Goal: Transaction & Acquisition: Purchase product/service

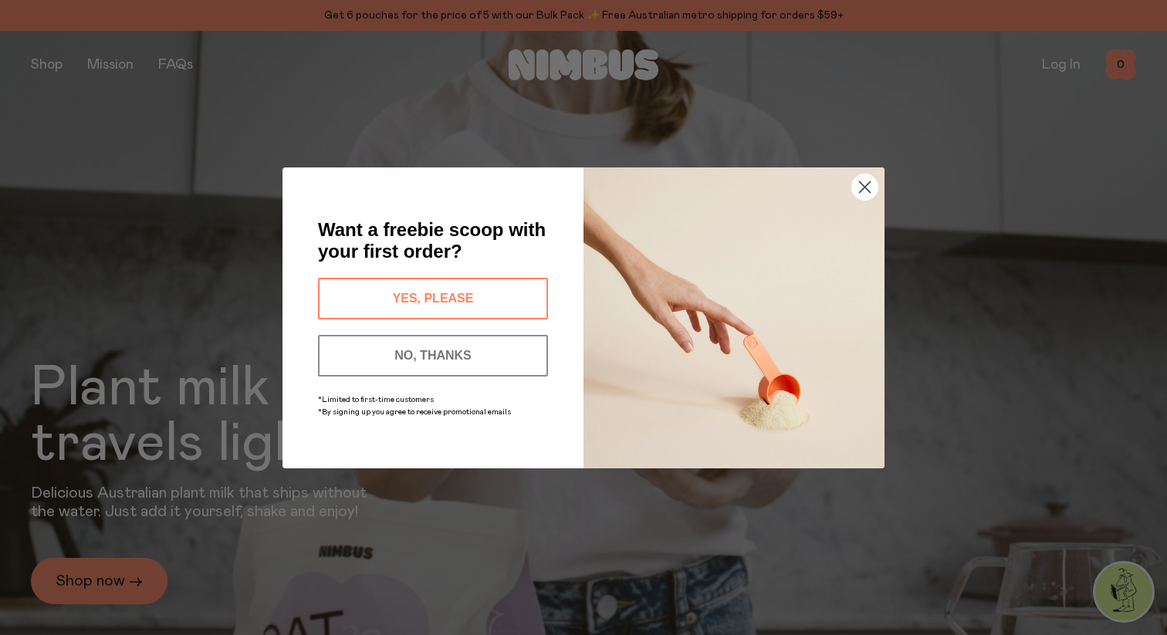
click at [859, 185] on circle "Close dialog" at bounding box center [864, 186] width 25 height 25
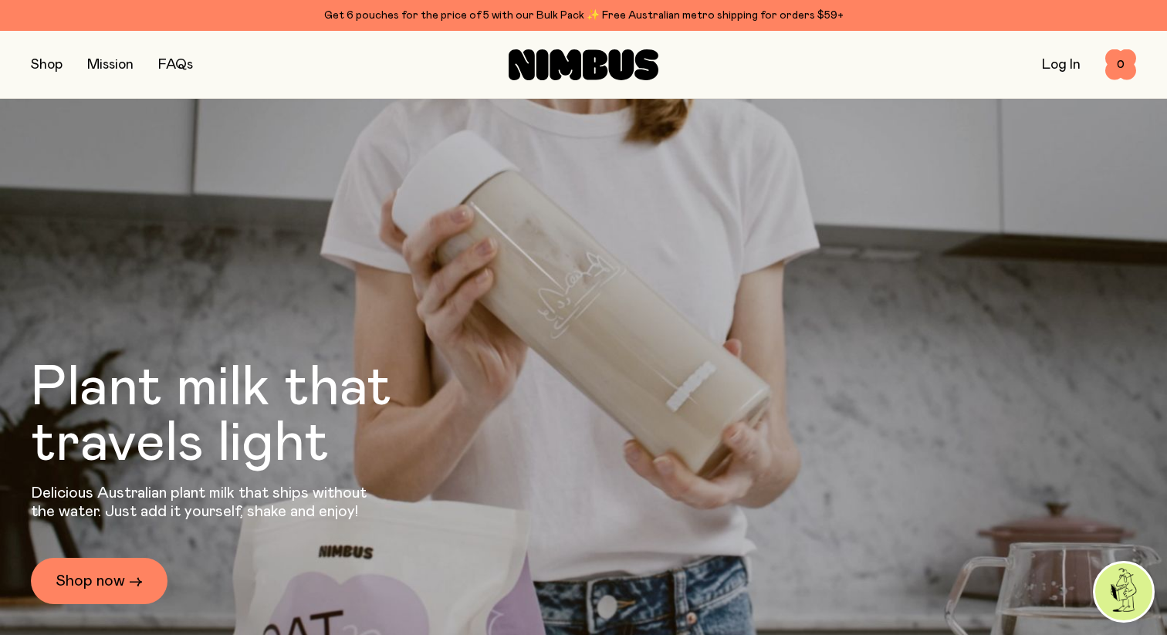
click at [44, 68] on button "button" at bounding box center [47, 65] width 32 height 22
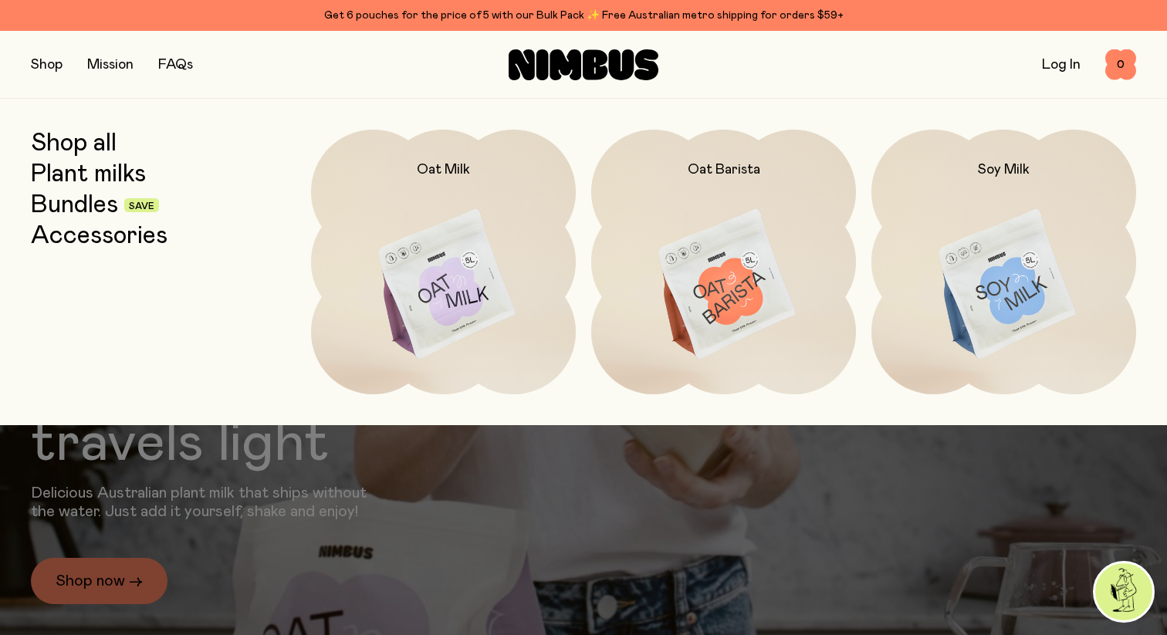
click at [79, 208] on link "Bundles" at bounding box center [74, 205] width 87 height 28
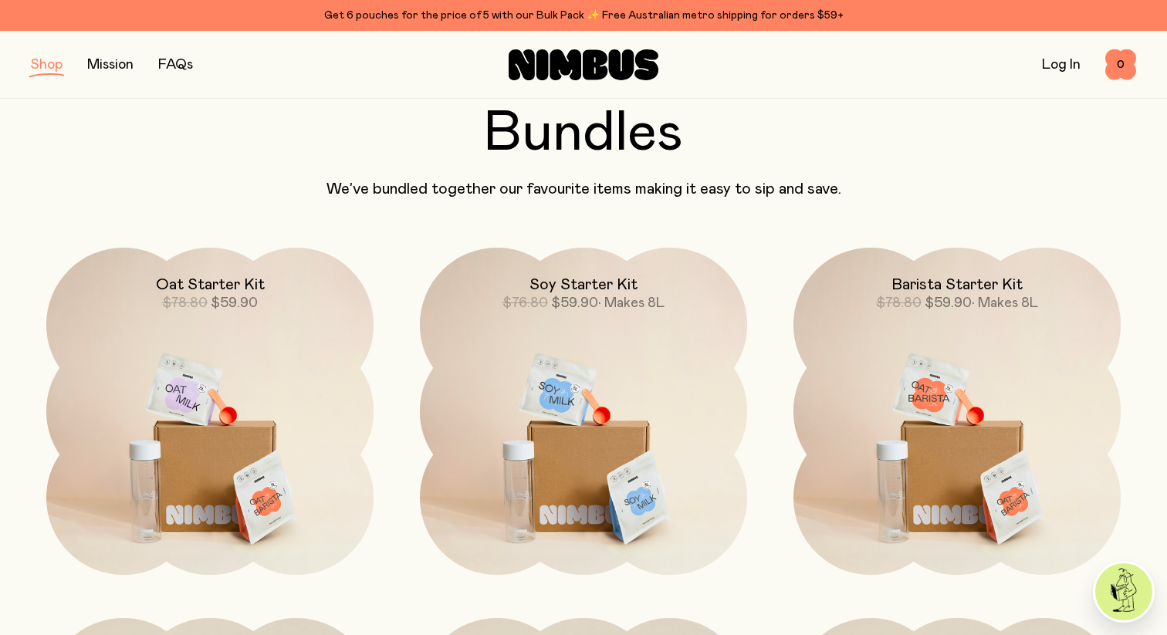
scroll to position [80, 0]
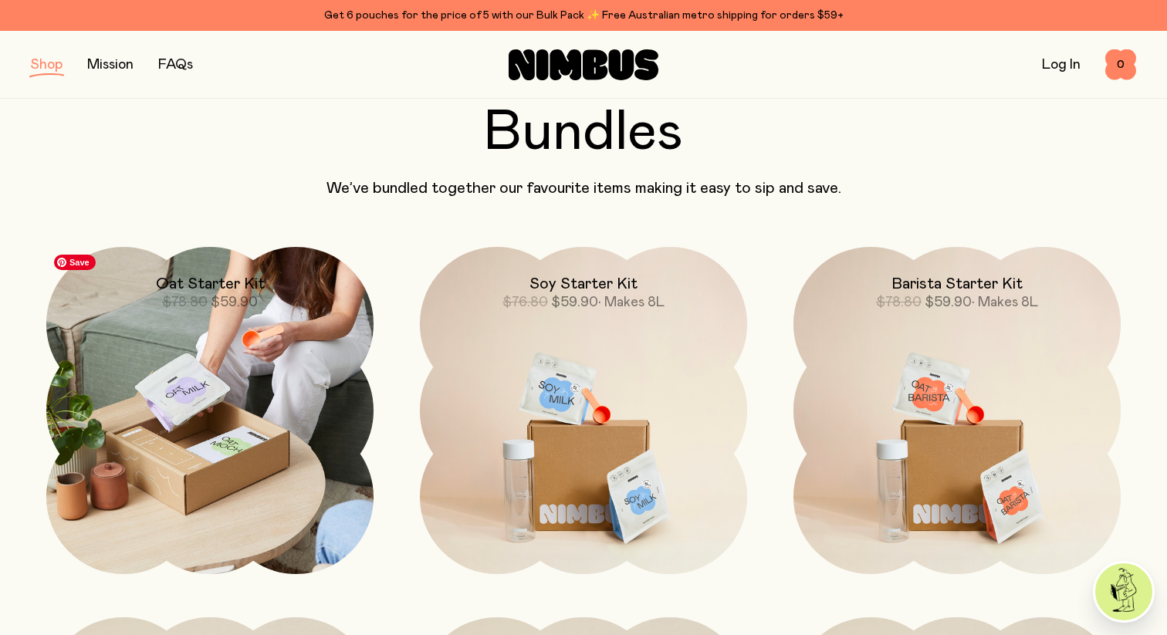
click at [196, 350] on img at bounding box center [209, 410] width 327 height 327
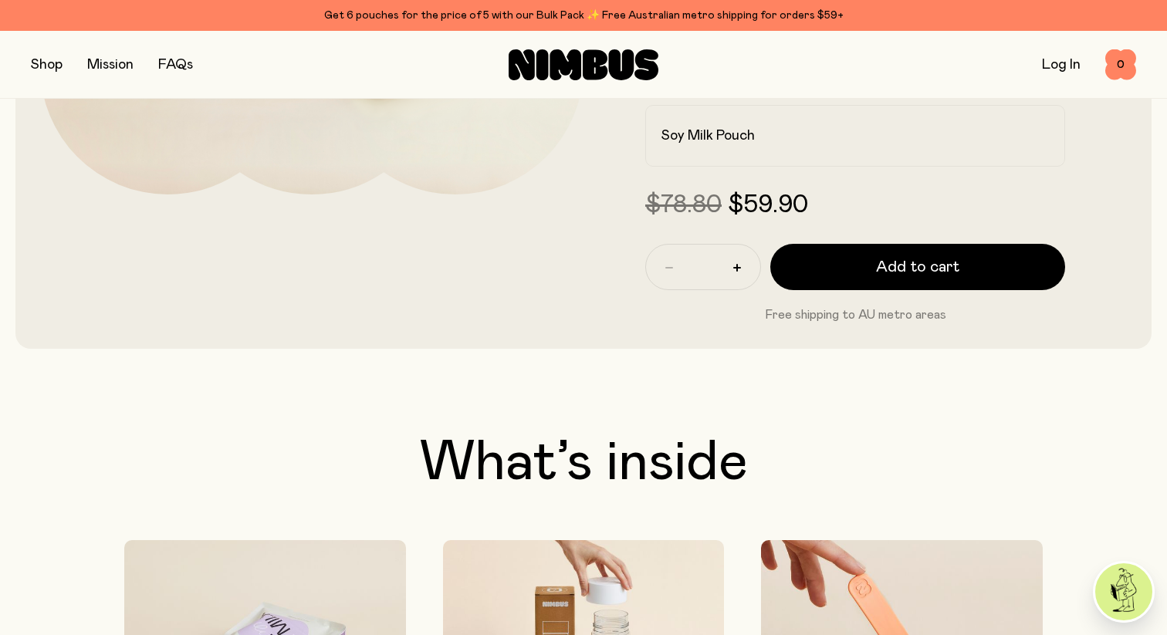
scroll to position [506, 0]
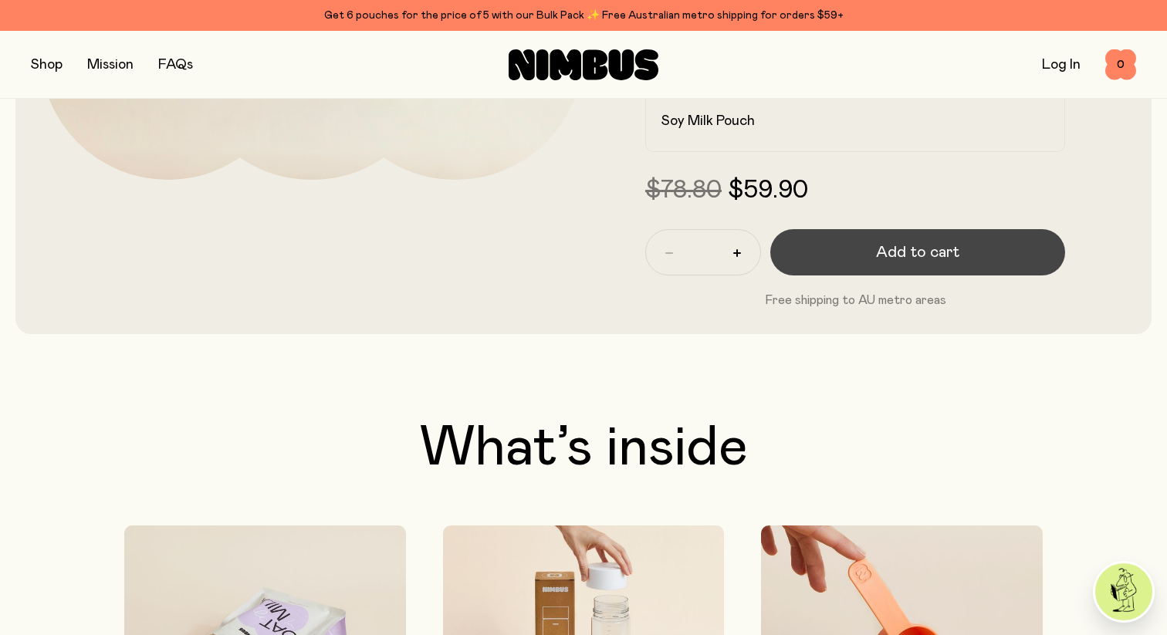
click at [886, 251] on span "Add to cart" at bounding box center [917, 253] width 83 height 22
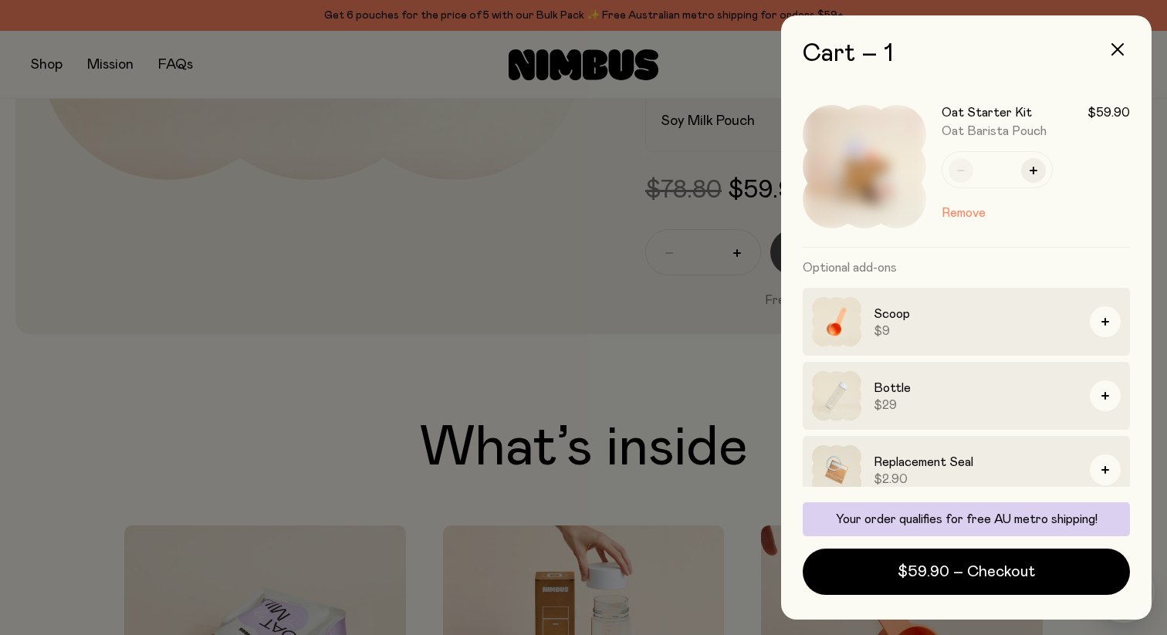
scroll to position [0, 0]
click at [1119, 50] on icon "button" at bounding box center [1118, 49] width 12 height 12
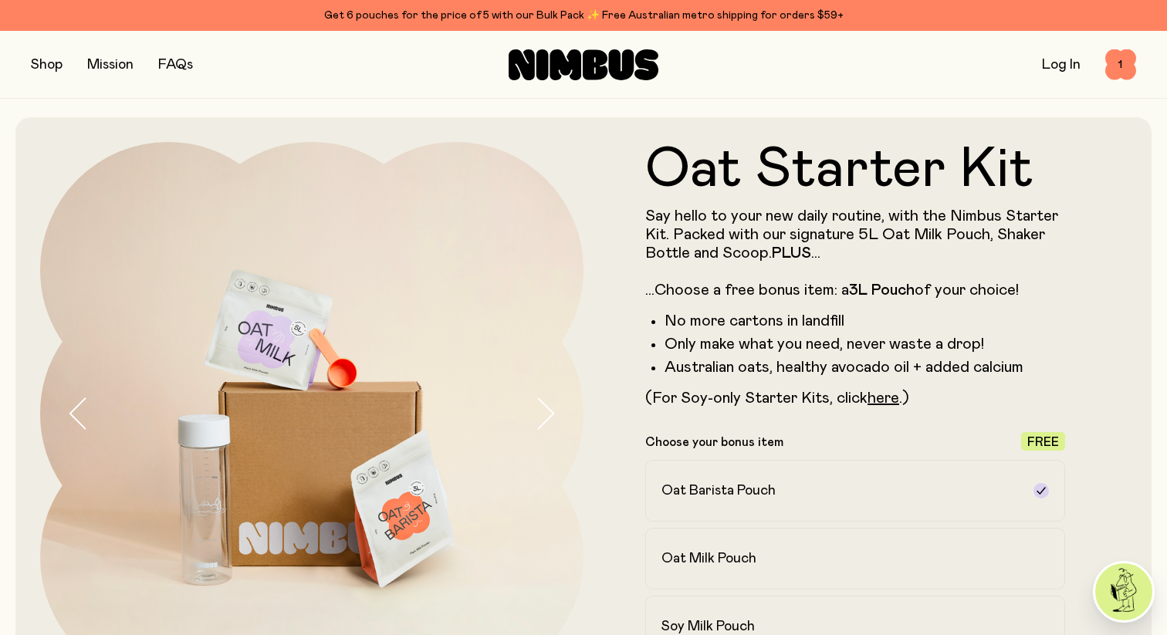
click at [46, 66] on button "button" at bounding box center [47, 65] width 32 height 22
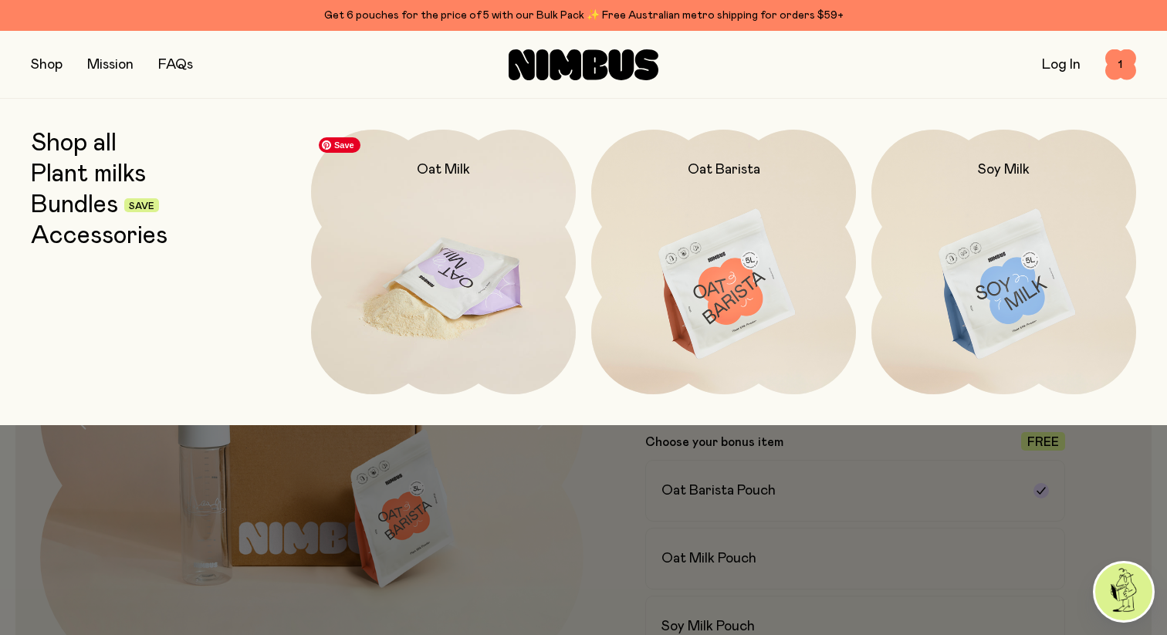
click at [471, 273] on img at bounding box center [443, 285] width 265 height 311
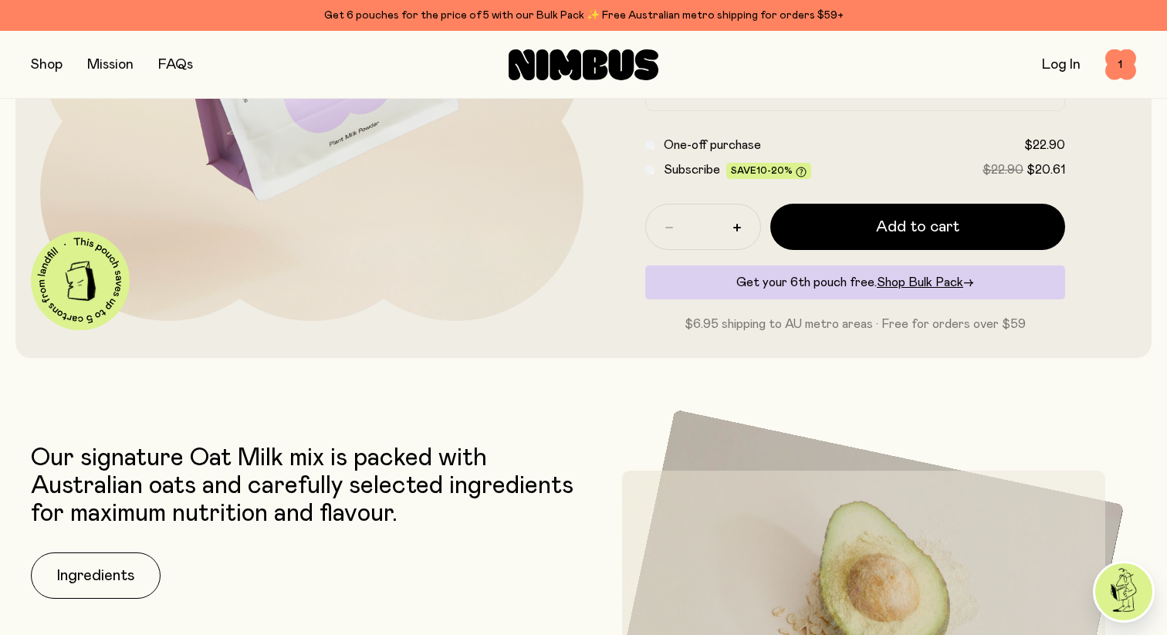
scroll to position [365, 0]
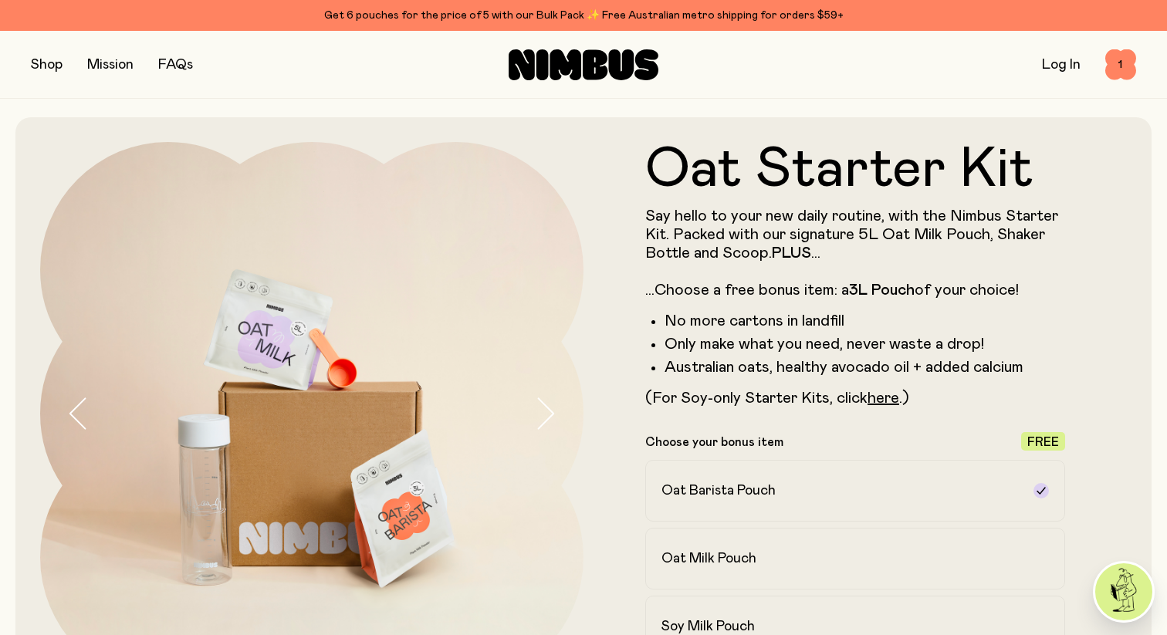
click at [52, 60] on button "button" at bounding box center [47, 65] width 32 height 22
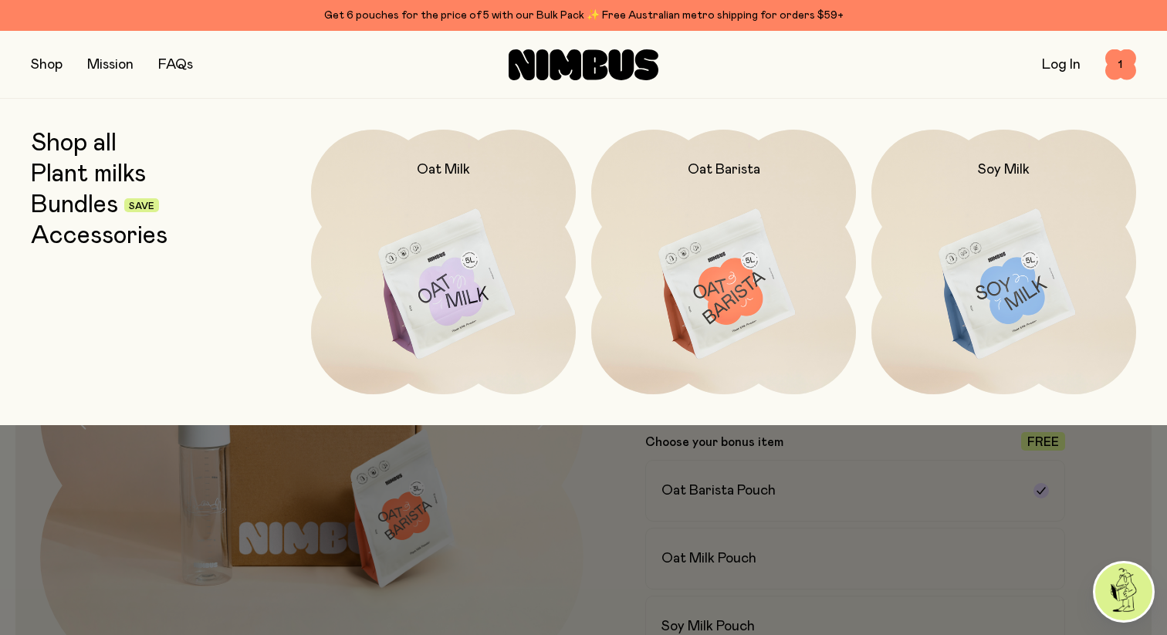
click at [79, 172] on link "Plant milks" at bounding box center [88, 175] width 115 height 28
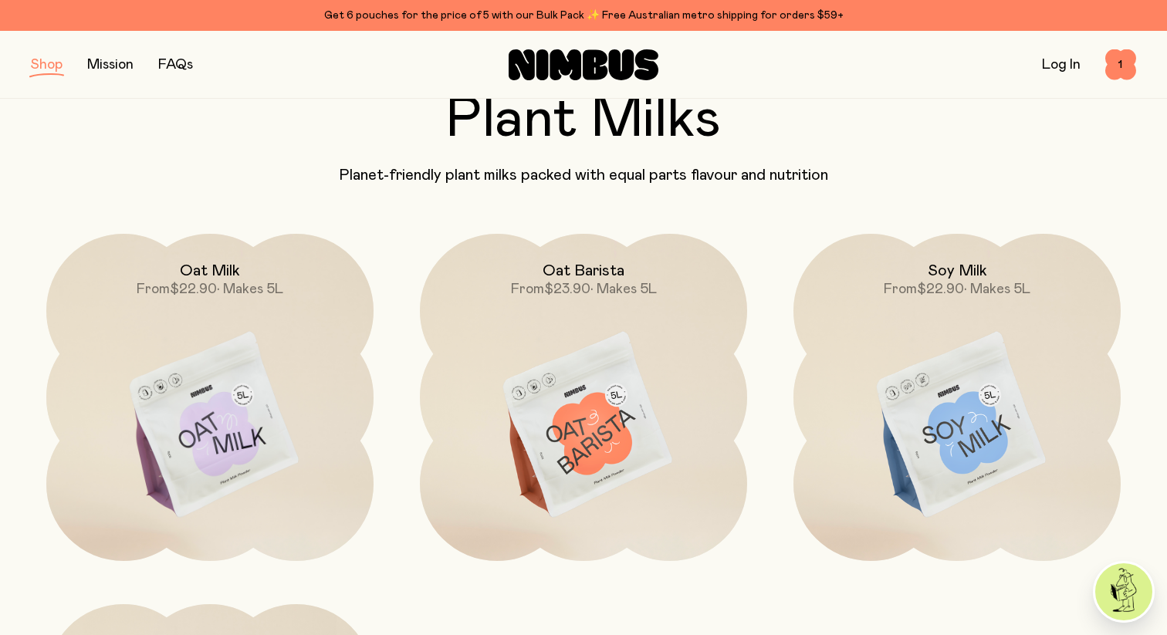
scroll to position [99, 0]
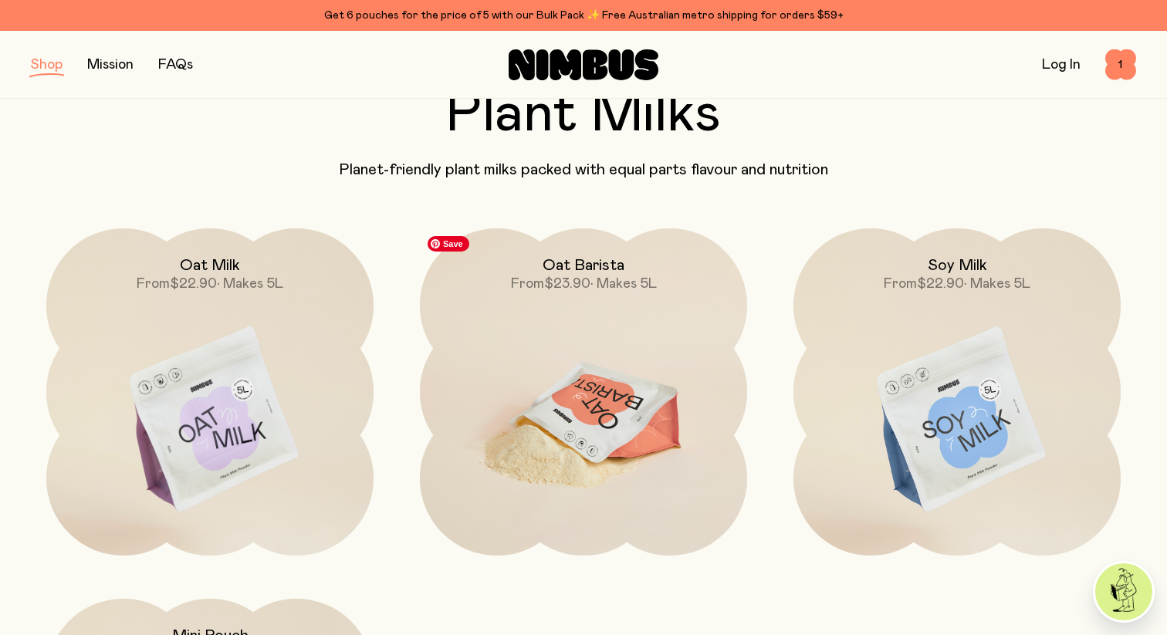
click at [644, 368] on img at bounding box center [583, 421] width 327 height 385
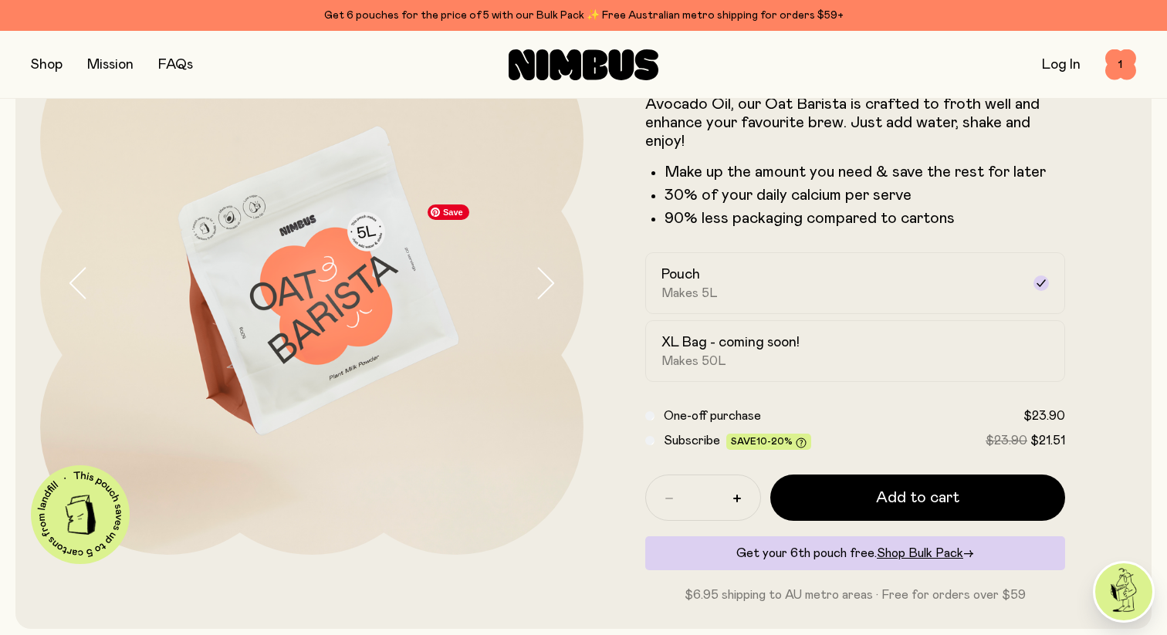
scroll to position [138, 0]
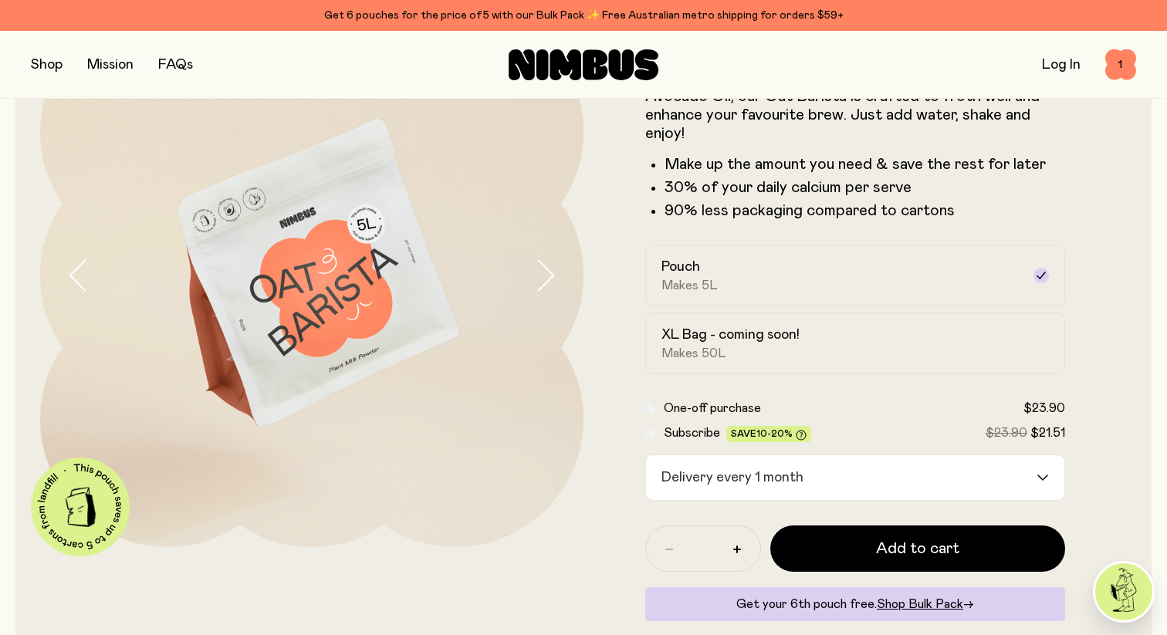
click at [777, 482] on div "Delivery every 1 month" at bounding box center [841, 478] width 391 height 45
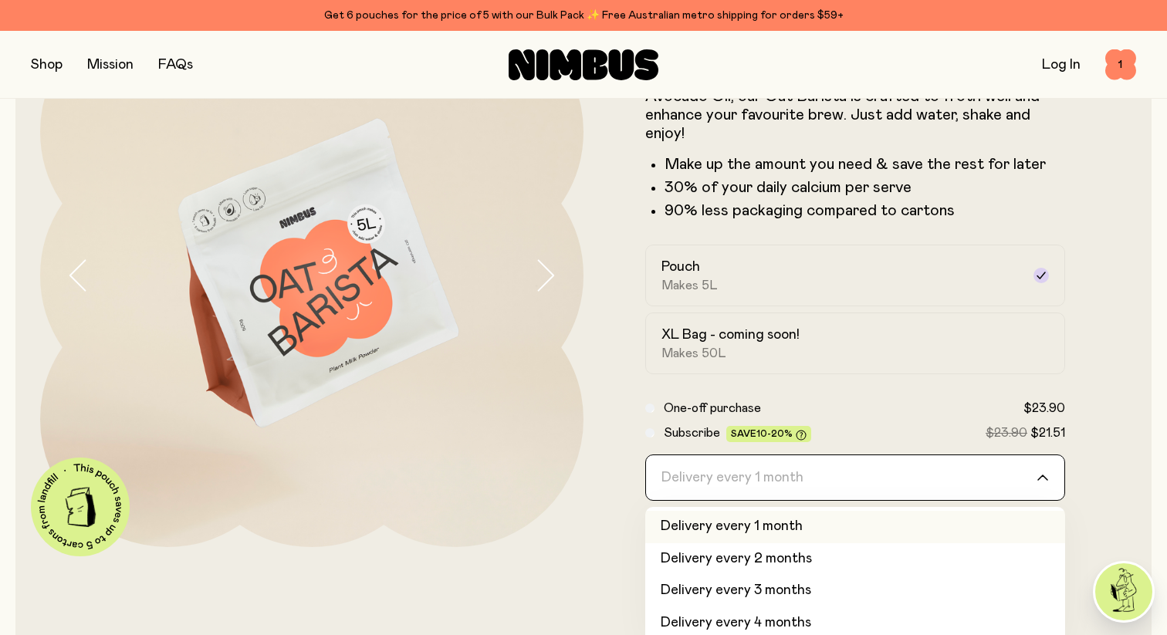
click at [777, 482] on input "Search for option" at bounding box center [846, 478] width 380 height 45
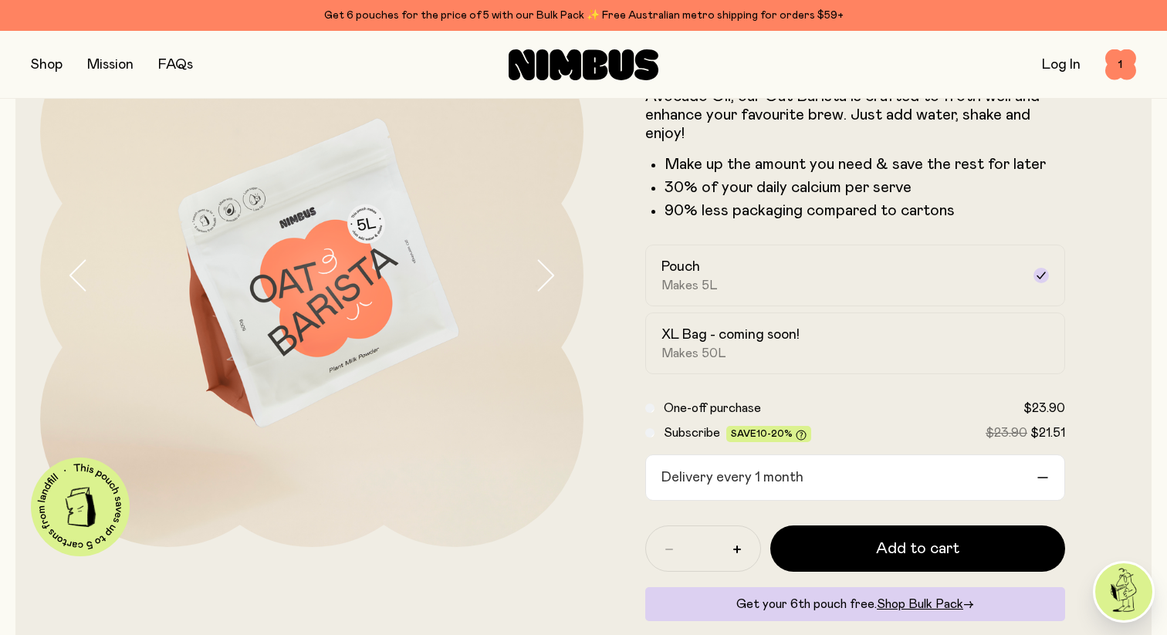
click at [603, 492] on form "Oat Barista Packed with fresh Australian Oats and enriched with Avocado Oil, ou…" at bounding box center [856, 330] width 544 height 652
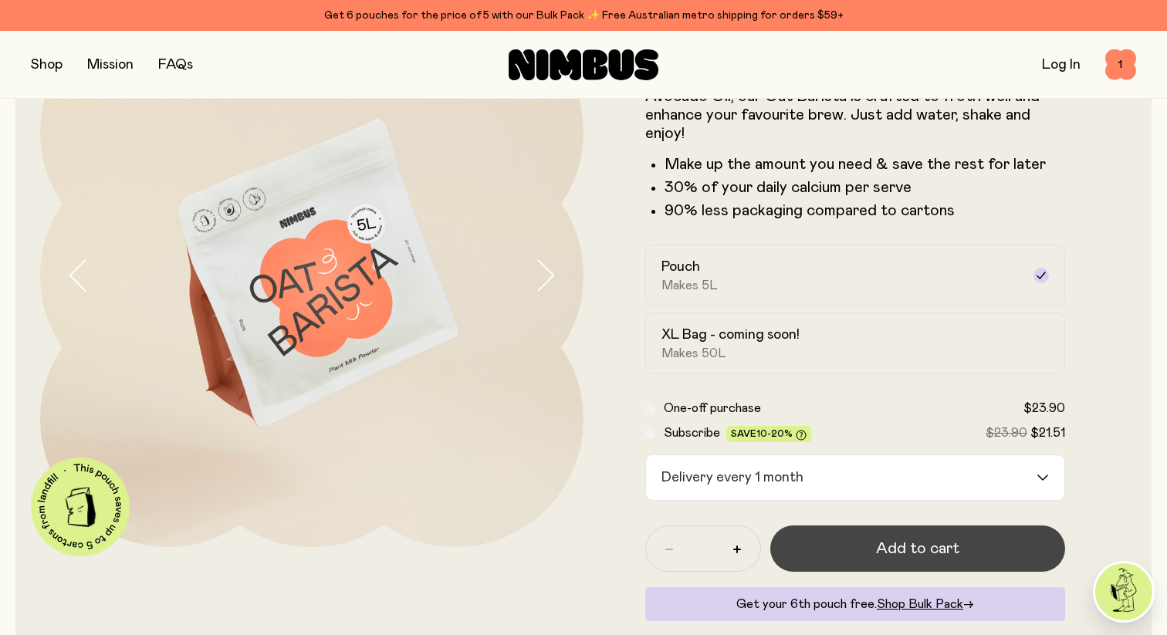
click at [876, 547] on button "Add to cart" at bounding box center [918, 549] width 295 height 46
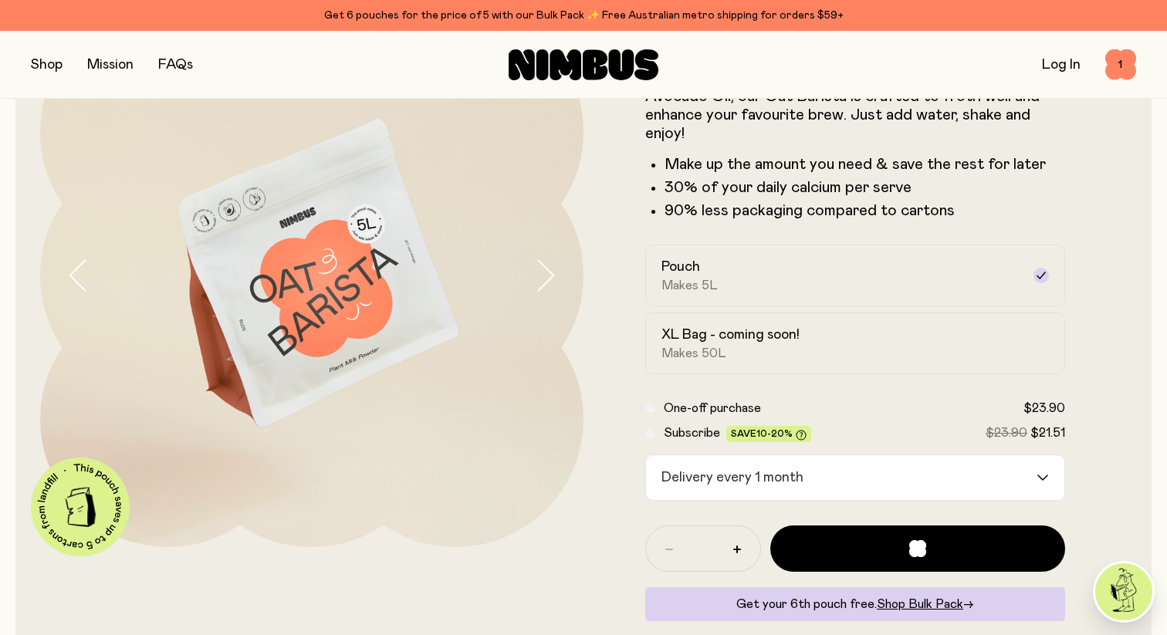
scroll to position [0, 0]
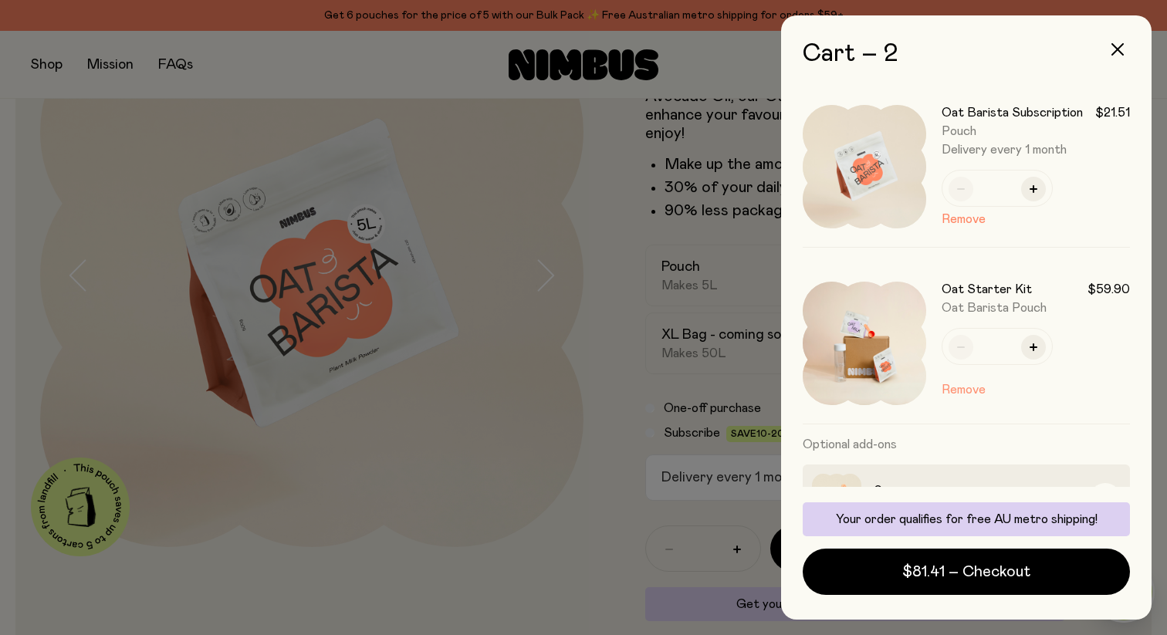
click at [967, 391] on button "Remove" at bounding box center [964, 390] width 44 height 19
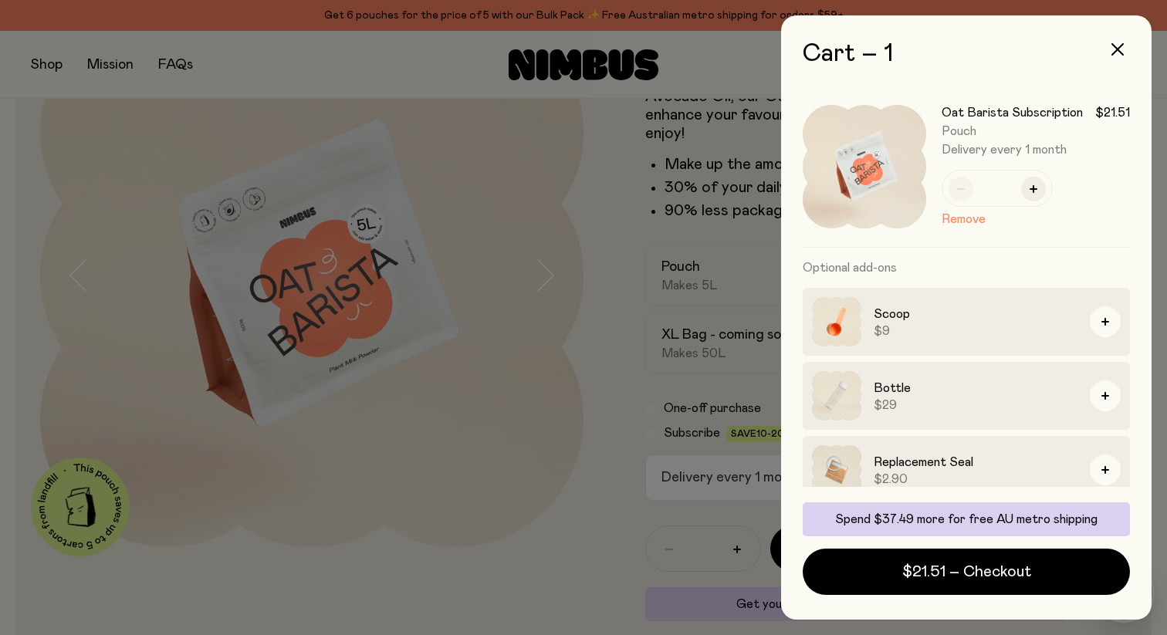
click at [560, 526] on div at bounding box center [583, 317] width 1167 height 635
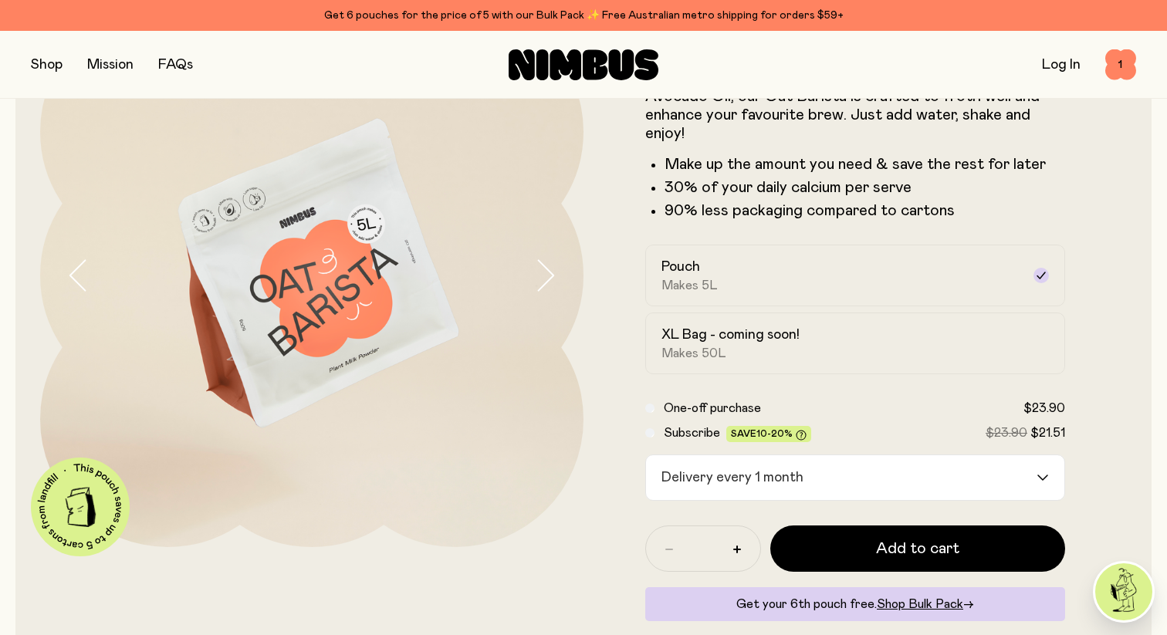
click at [53, 65] on button "button" at bounding box center [47, 65] width 32 height 22
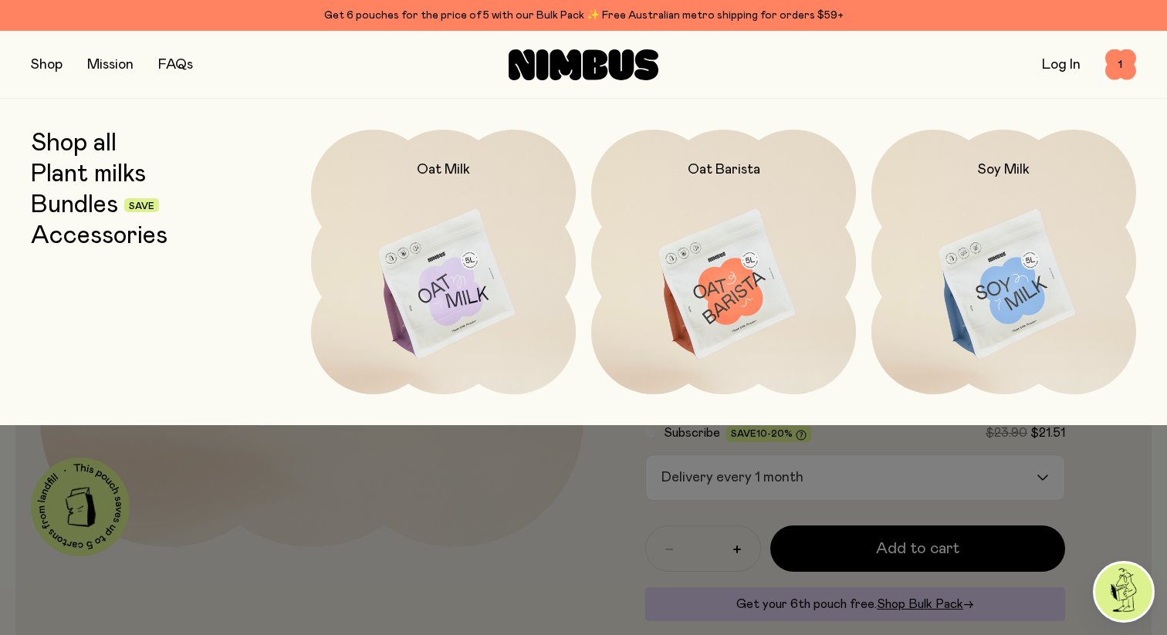
click at [131, 235] on link "Accessories" at bounding box center [99, 236] width 137 height 28
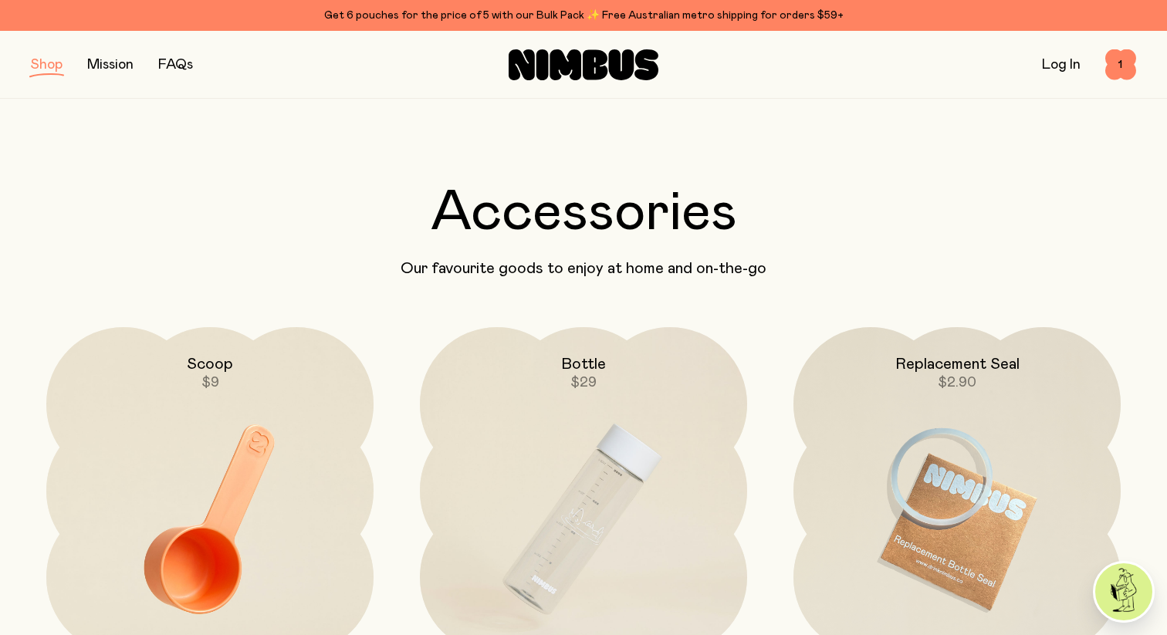
click at [35, 66] on button "button" at bounding box center [47, 65] width 32 height 22
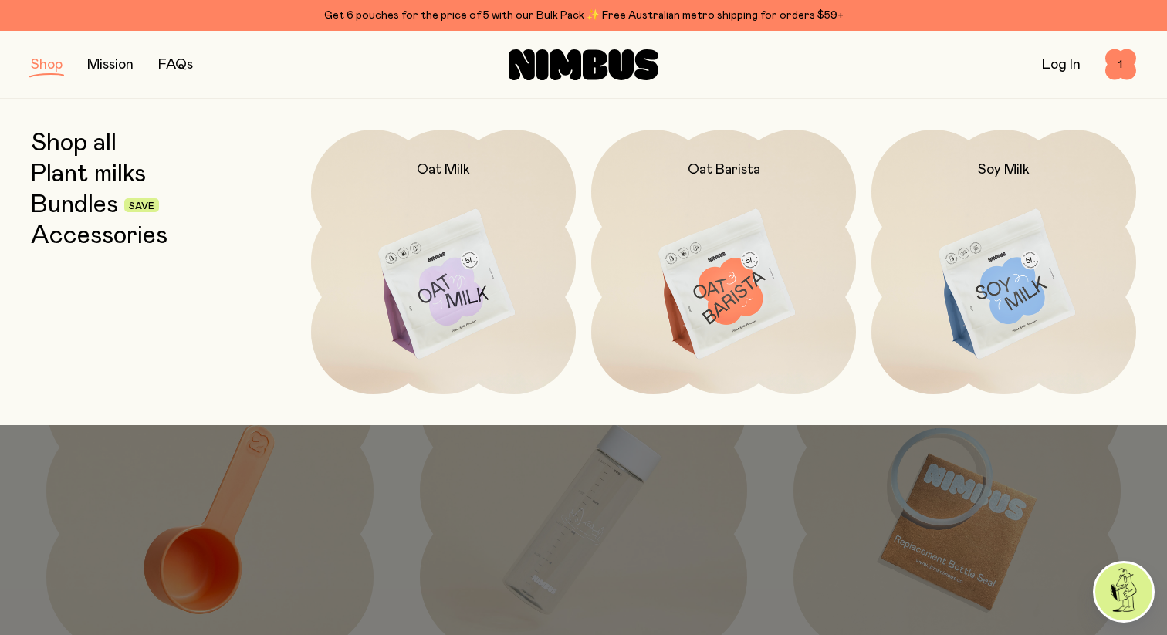
click at [98, 171] on link "Plant milks" at bounding box center [88, 175] width 115 height 28
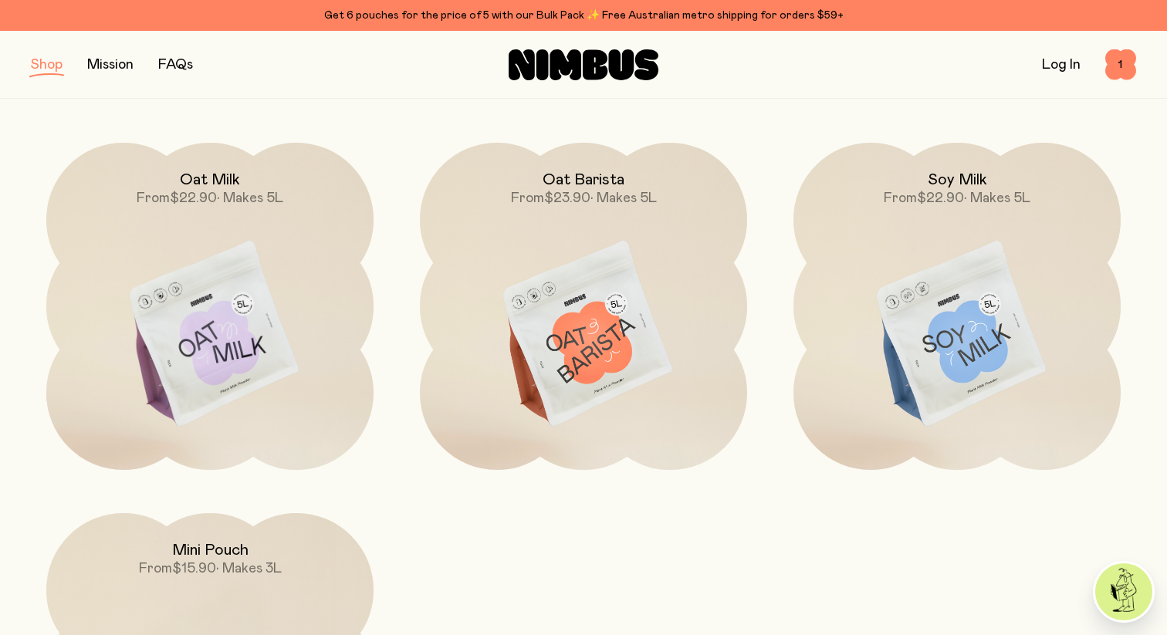
scroll to position [184, 0]
click at [459, 12] on div "Get 6 pouches for the price of 5 with our Bulk Pack ✨ Free Australian metro shi…" at bounding box center [584, 15] width 1106 height 19
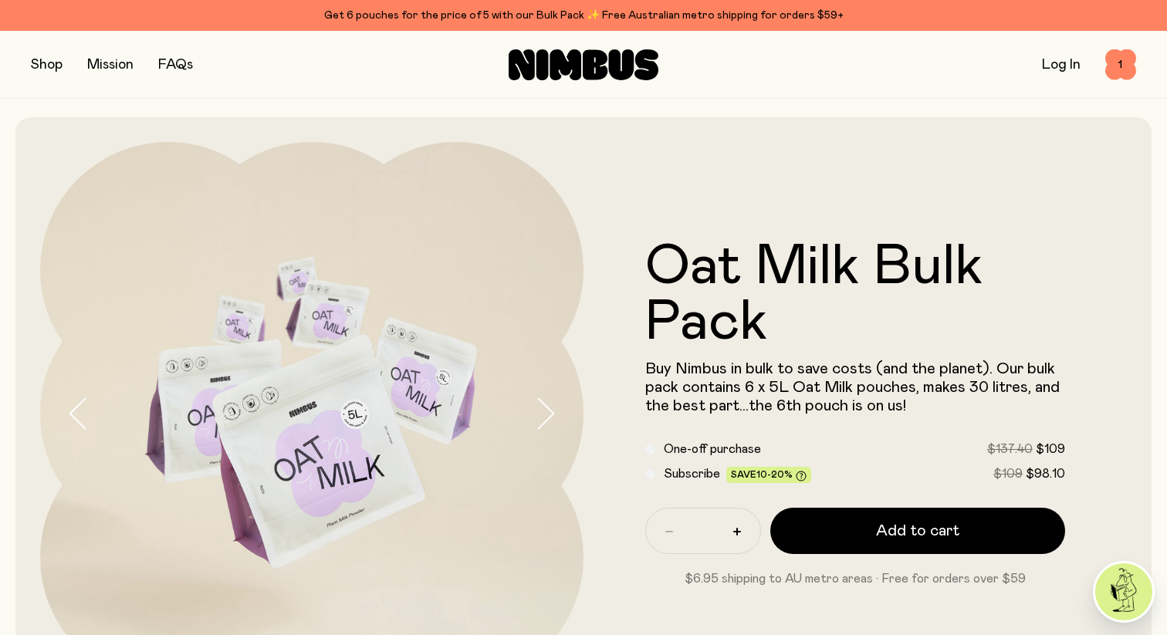
click at [35, 62] on button "button" at bounding box center [47, 65] width 32 height 22
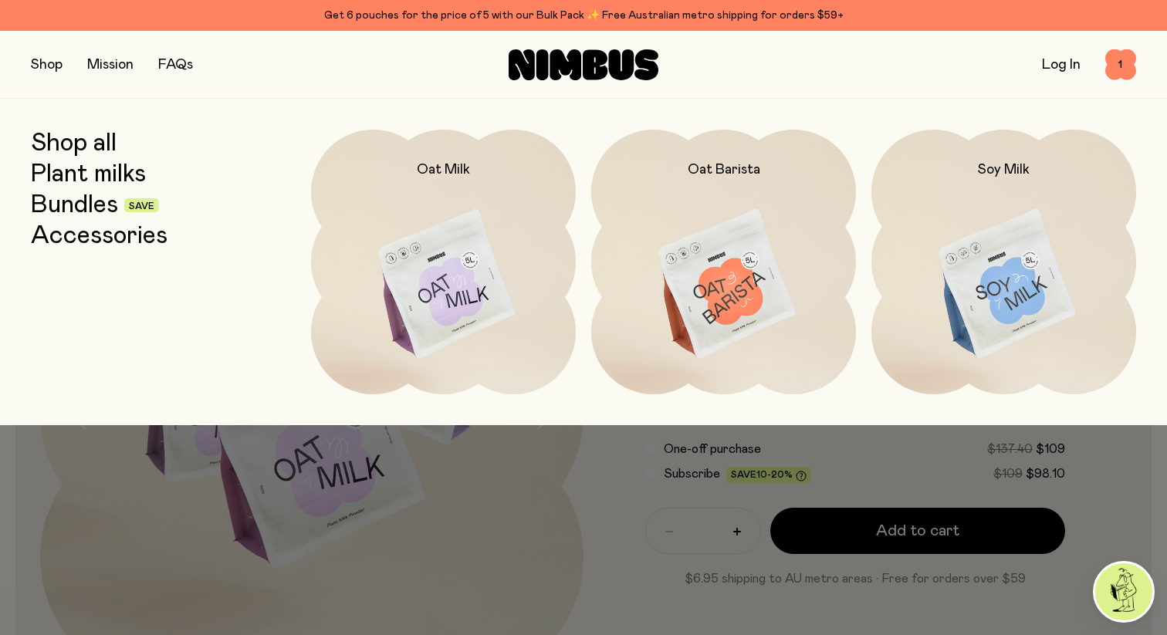
click at [104, 174] on link "Plant milks" at bounding box center [88, 175] width 115 height 28
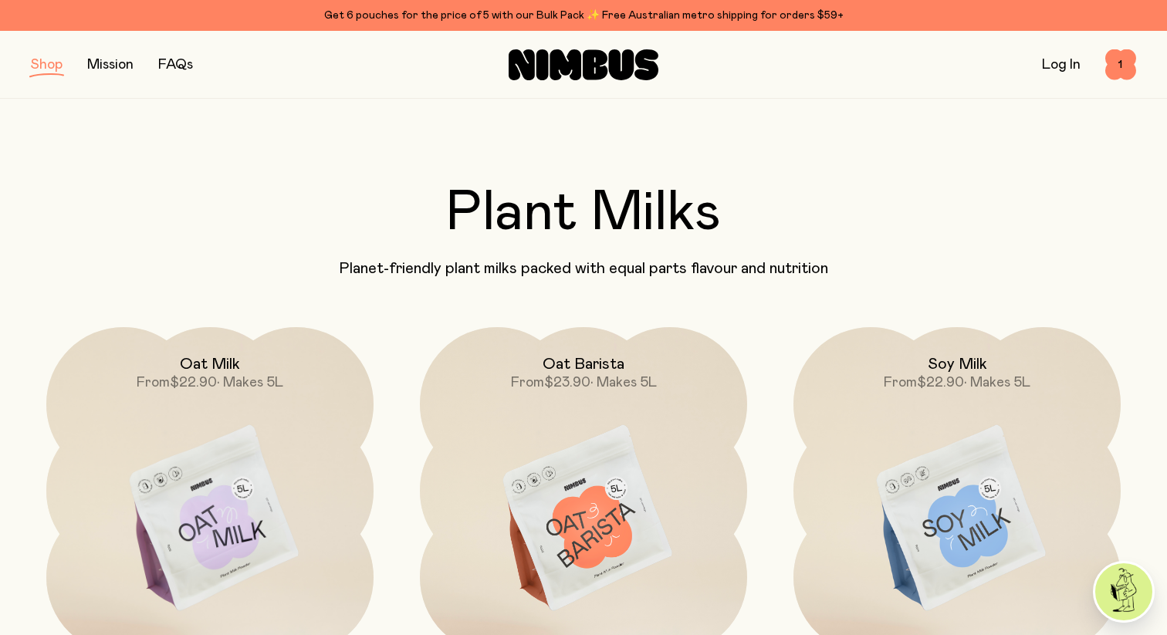
click at [53, 69] on button "button" at bounding box center [47, 65] width 32 height 22
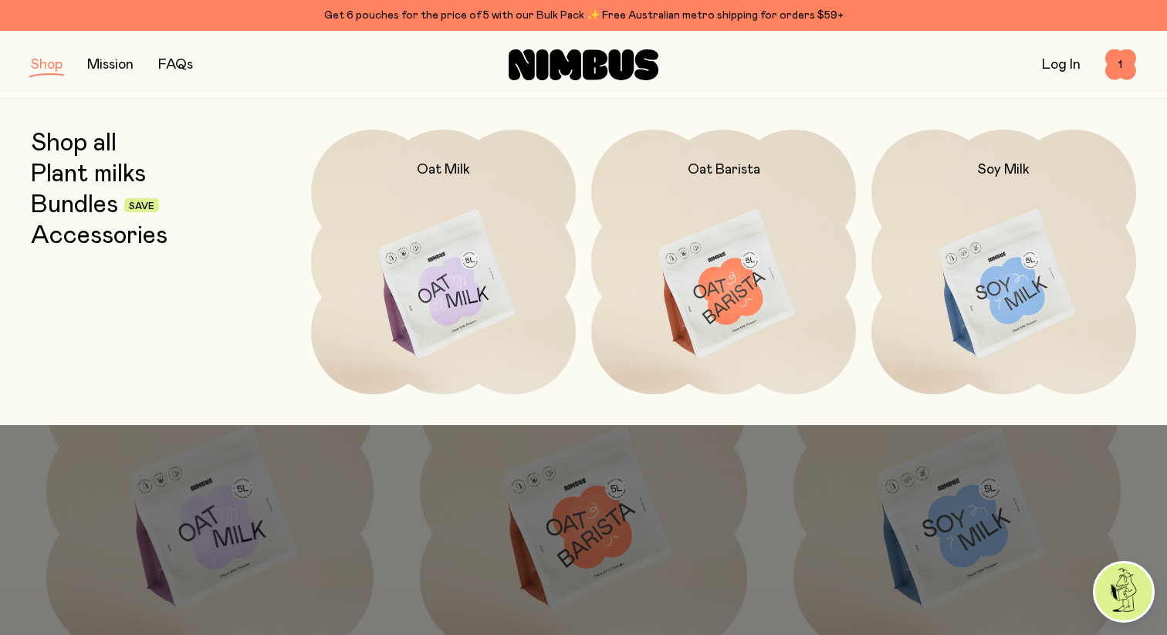
click at [98, 210] on link "Bundles" at bounding box center [74, 205] width 87 height 28
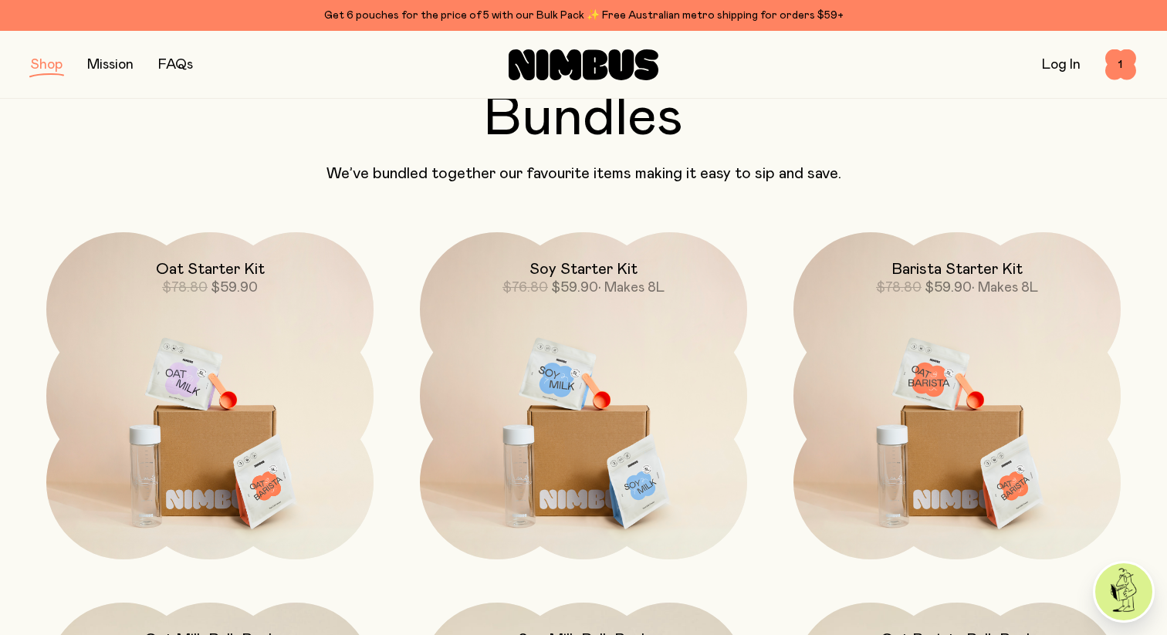
scroll to position [100, 0]
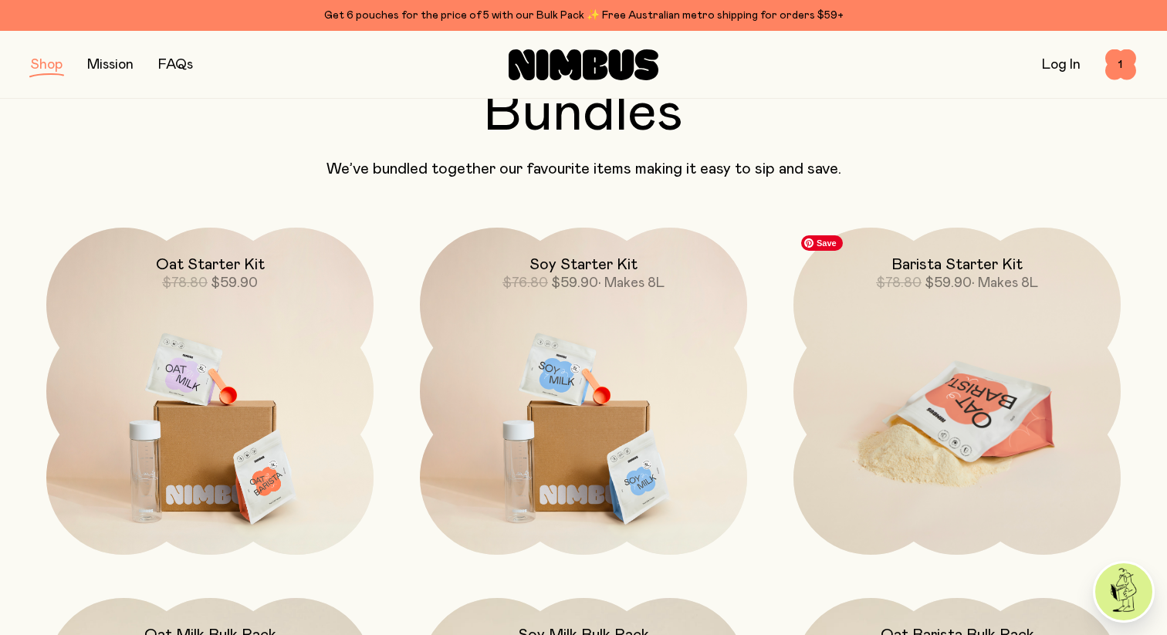
click at [1018, 405] on img at bounding box center [957, 420] width 327 height 385
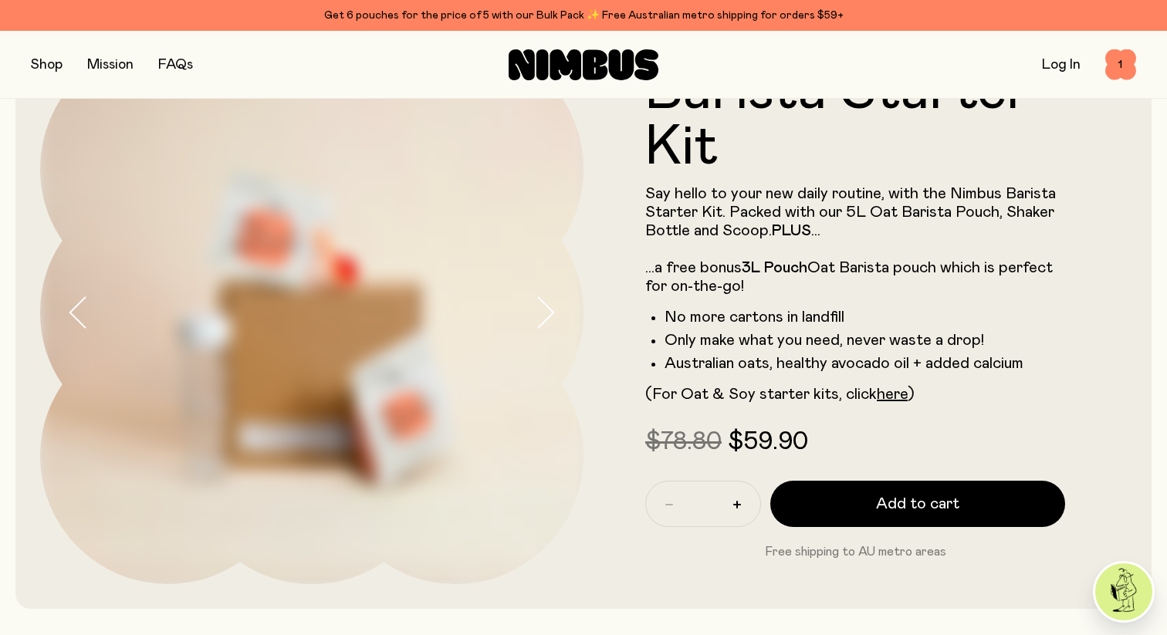
scroll to position [106, 0]
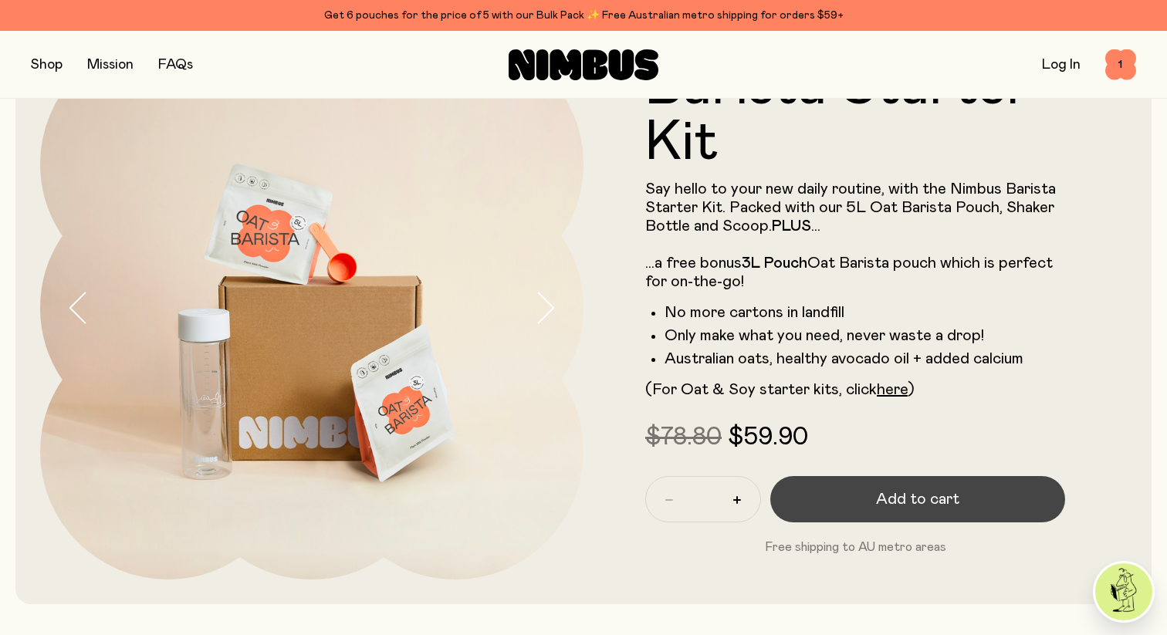
click at [913, 488] on button "Add to cart" at bounding box center [918, 499] width 295 height 46
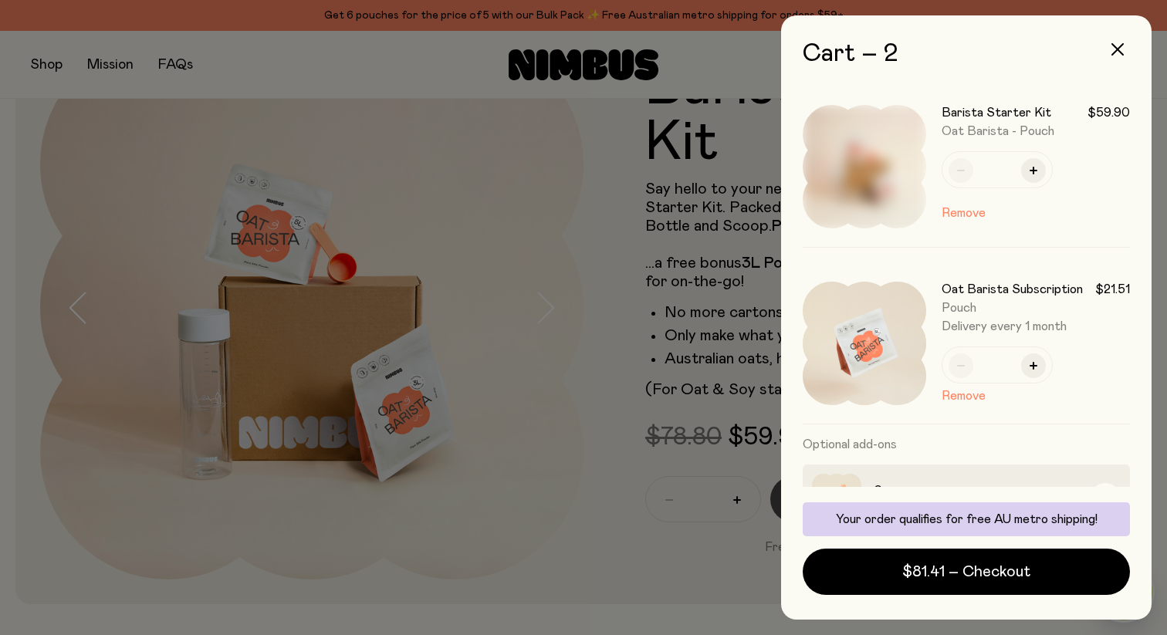
scroll to position [0, 0]
click at [950, 398] on button "Remove" at bounding box center [964, 396] width 44 height 19
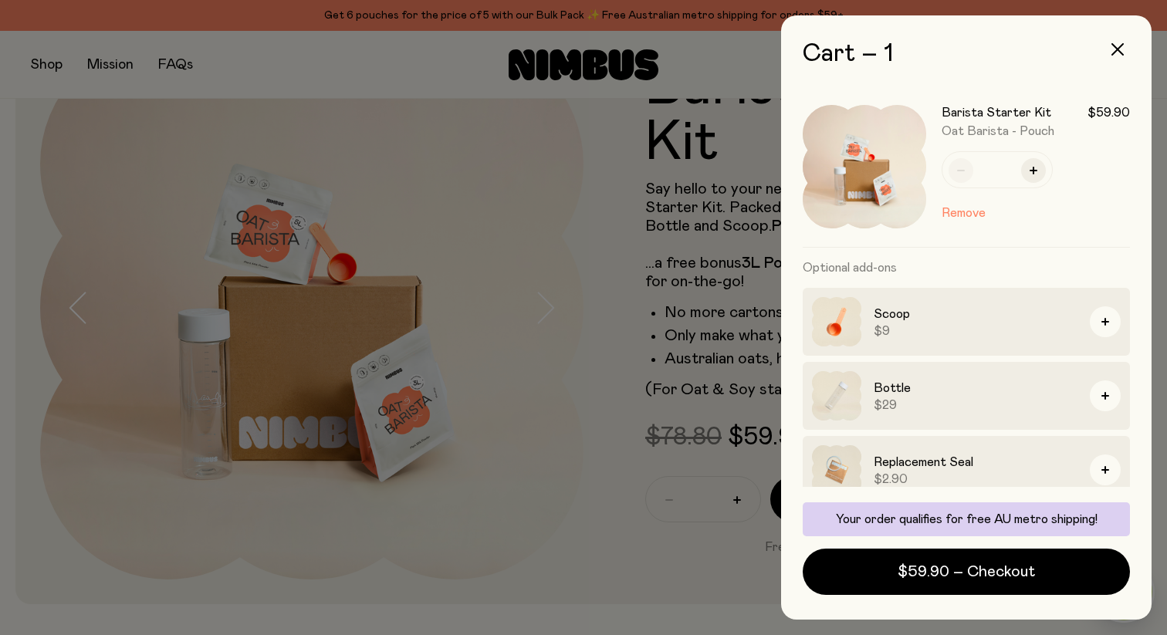
click at [624, 344] on div at bounding box center [583, 317] width 1167 height 635
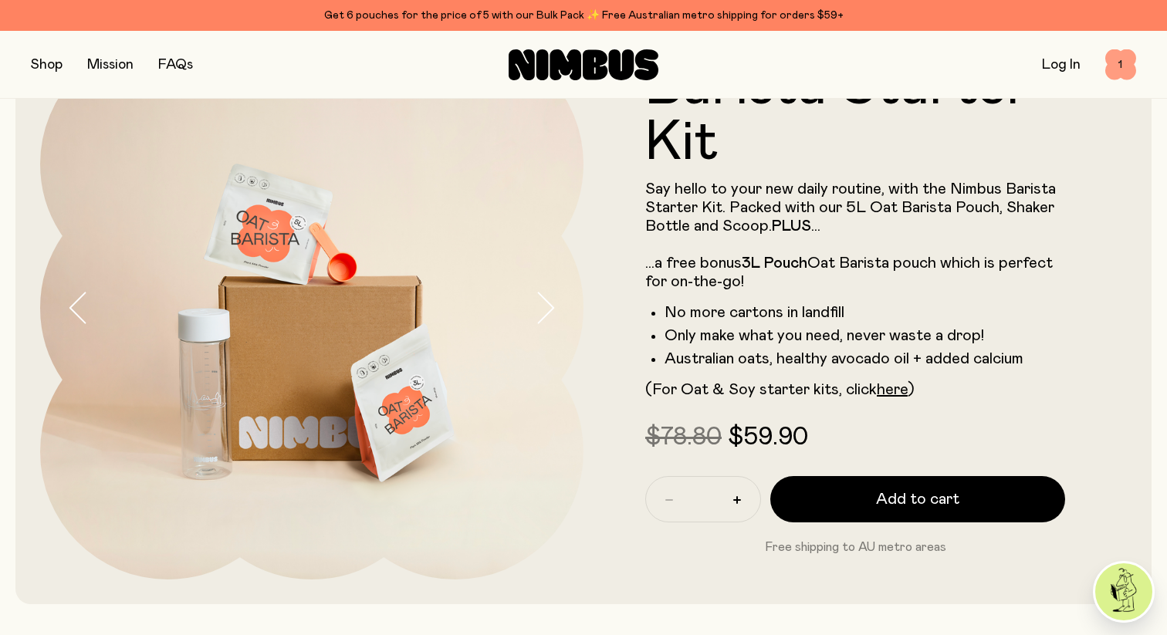
click at [1121, 63] on span "1" at bounding box center [1121, 64] width 31 height 31
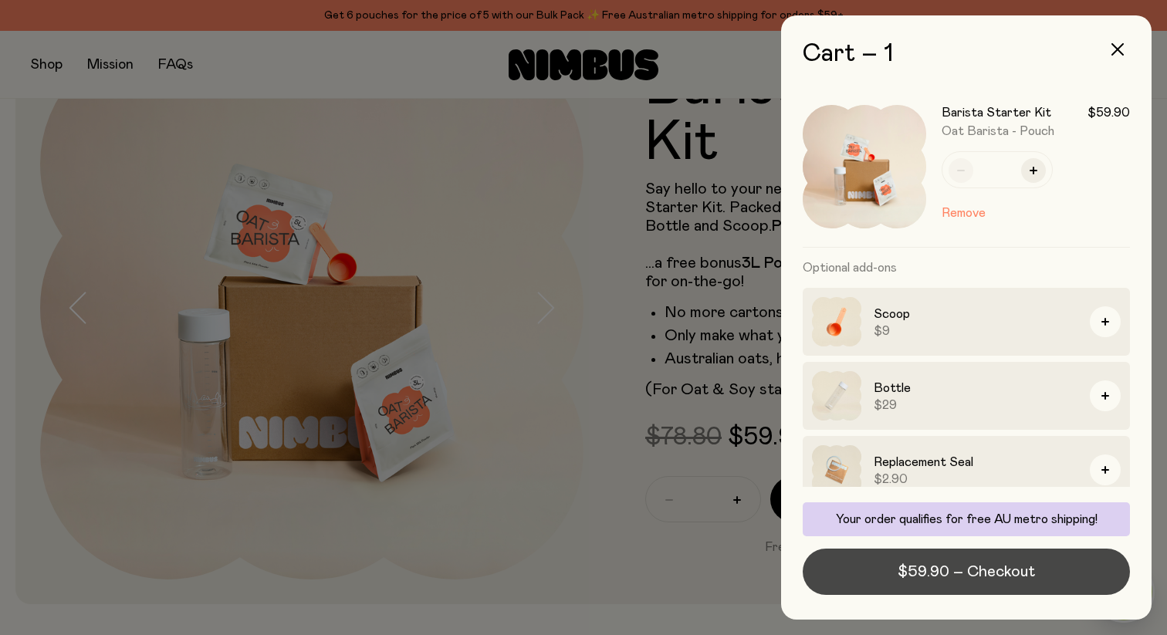
click at [988, 564] on span "$59.90 – Checkout" at bounding box center [966, 572] width 137 height 22
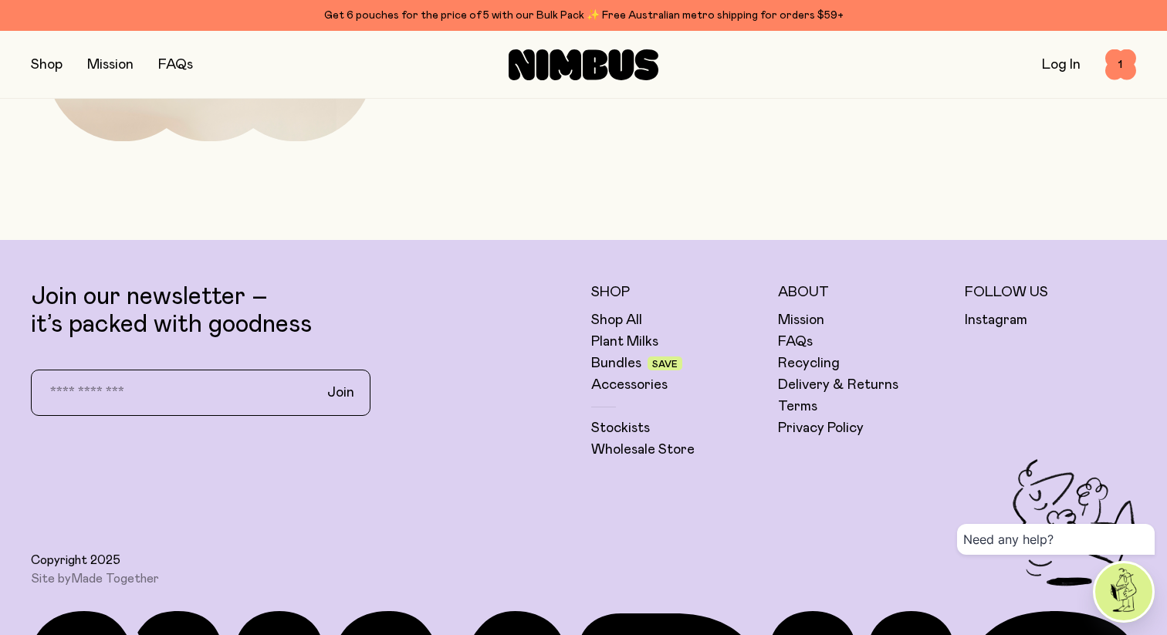
scroll to position [5113, 0]
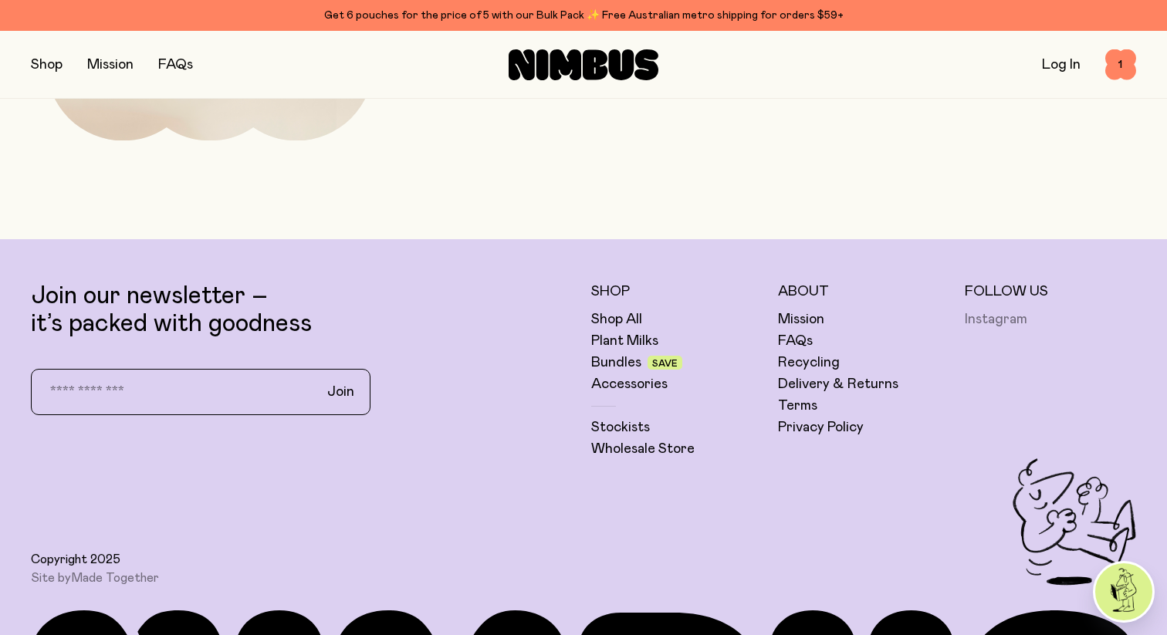
click at [982, 320] on link "Instagram" at bounding box center [996, 319] width 63 height 19
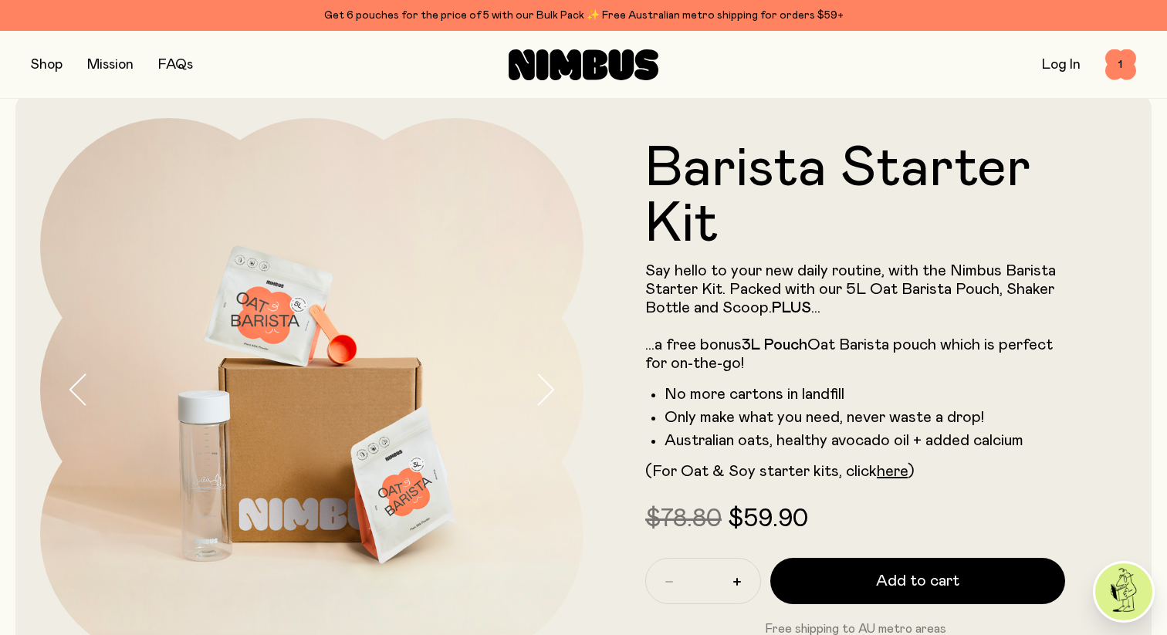
scroll to position [0, 0]
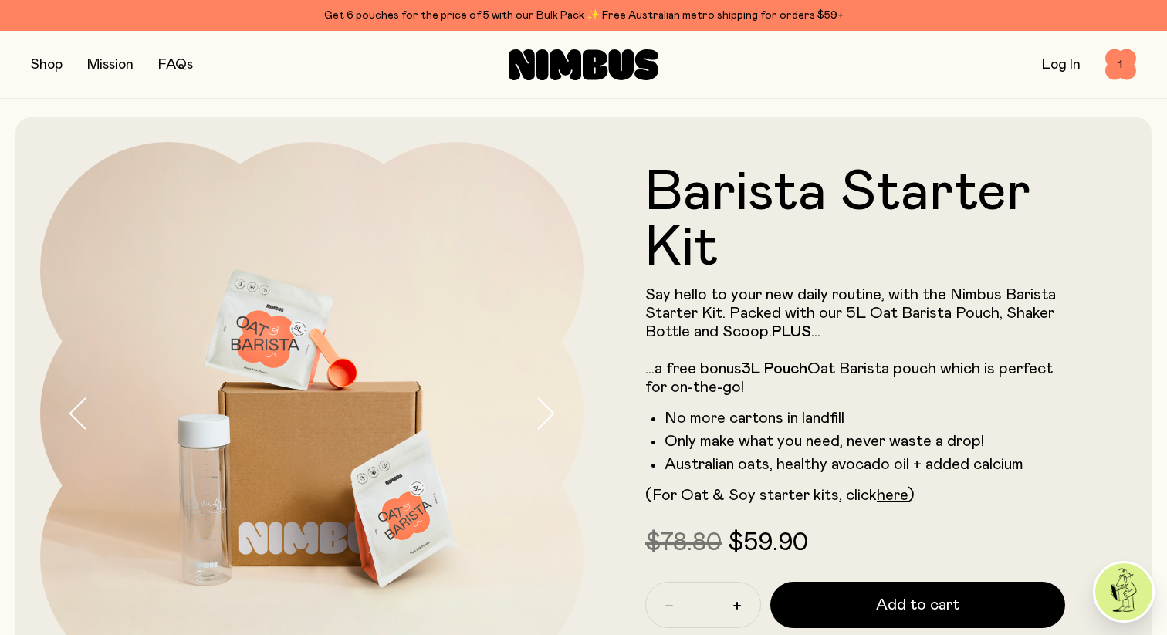
click at [42, 56] on button "button" at bounding box center [47, 65] width 32 height 22
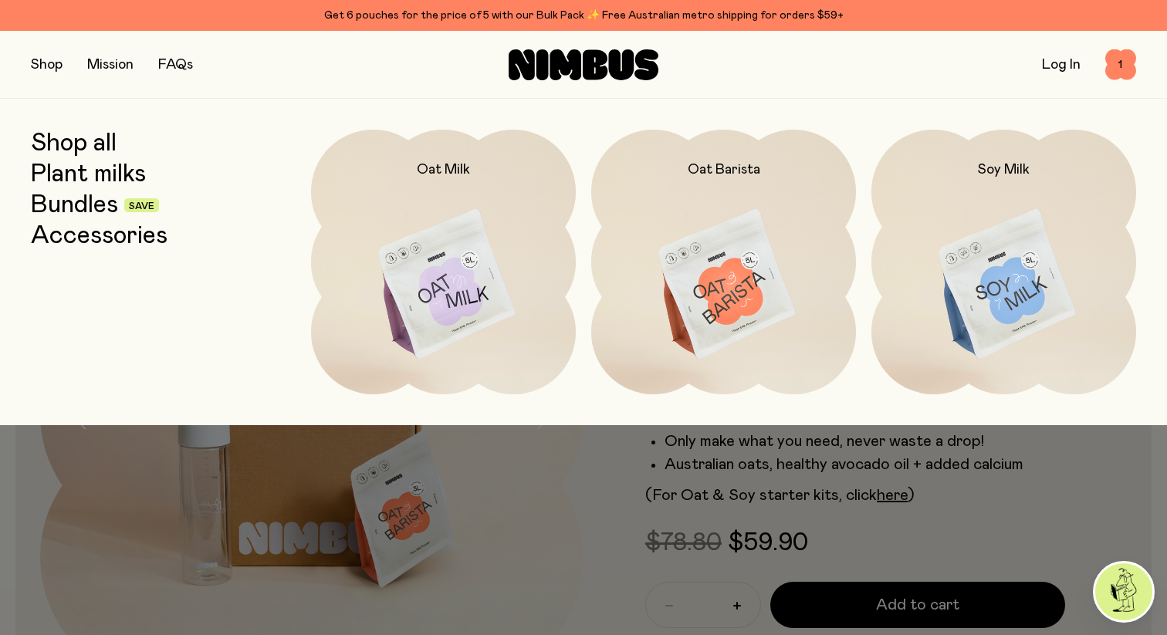
click at [113, 169] on link "Plant milks" at bounding box center [88, 175] width 115 height 28
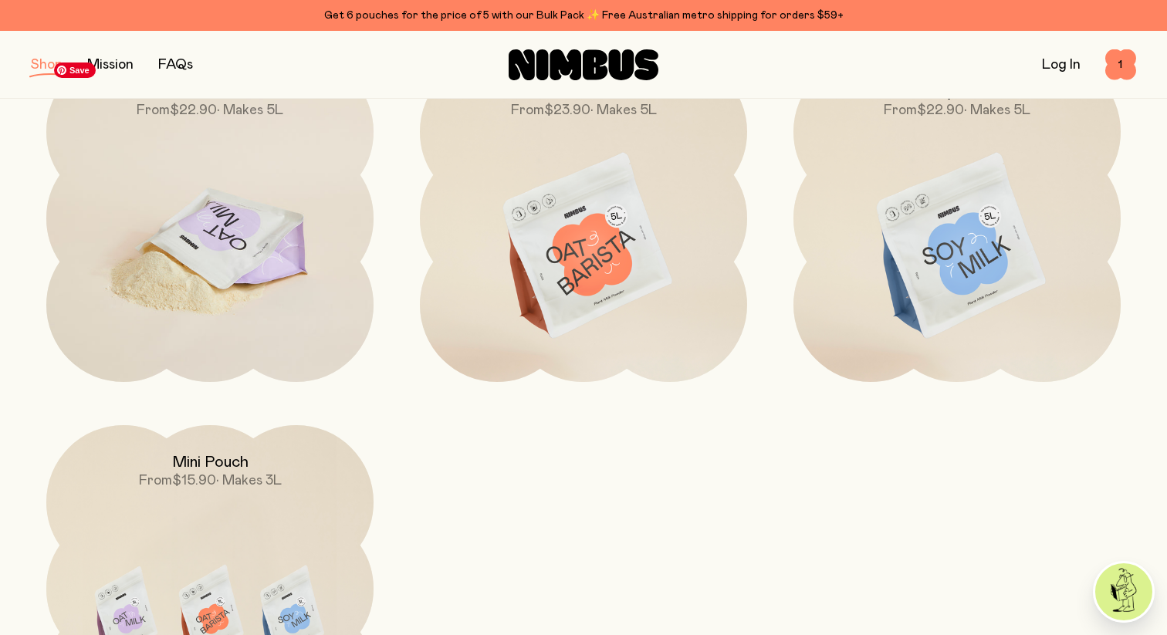
scroll to position [275, 0]
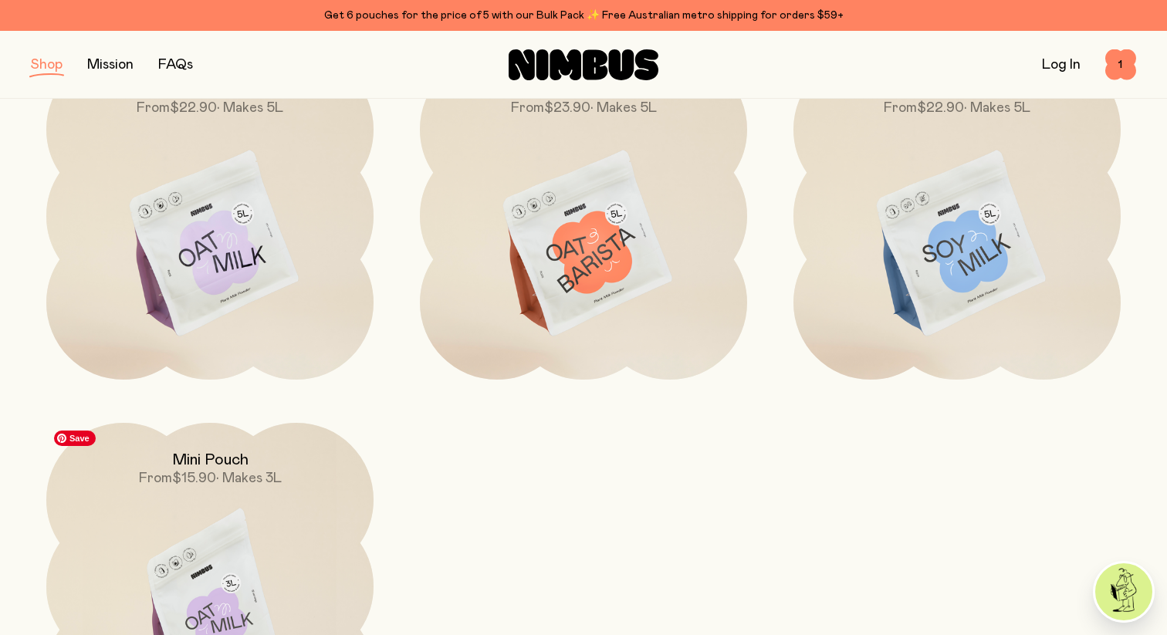
click at [235, 582] on img at bounding box center [209, 615] width 327 height 385
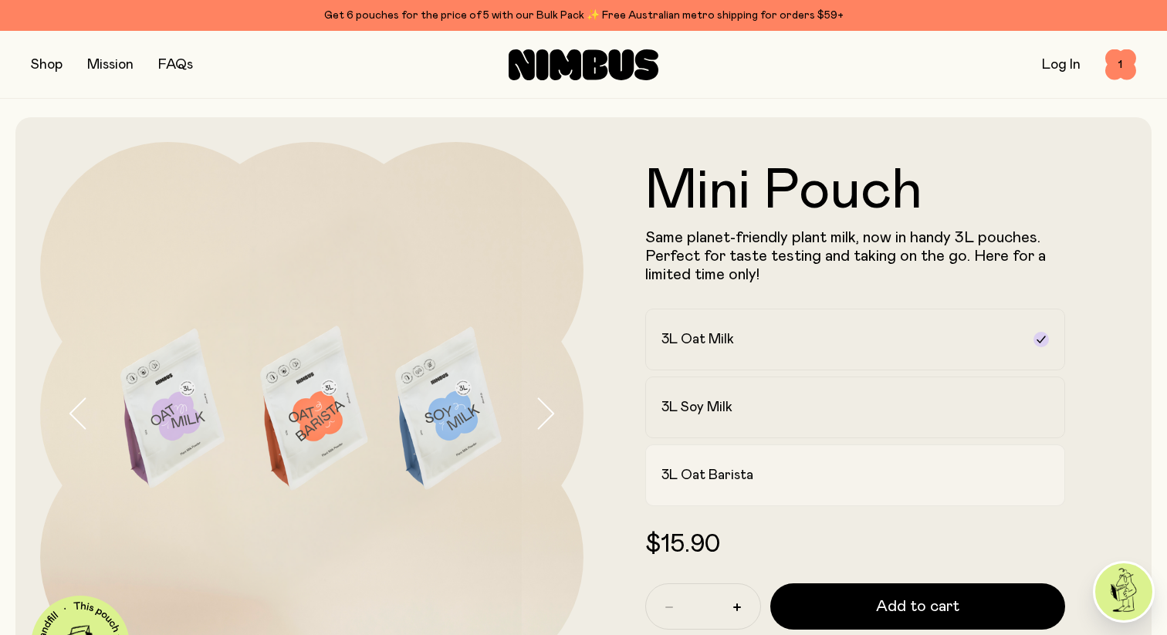
click at [732, 482] on h2 "3L Oat Barista" at bounding box center [708, 475] width 92 height 19
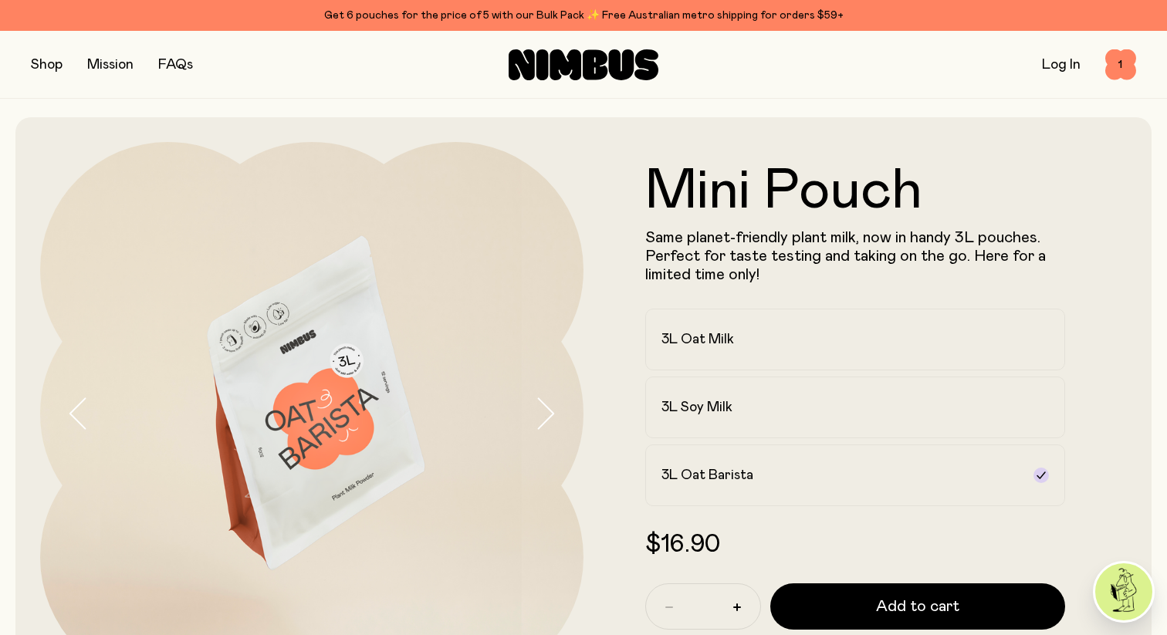
click at [40, 66] on button "button" at bounding box center [47, 65] width 32 height 22
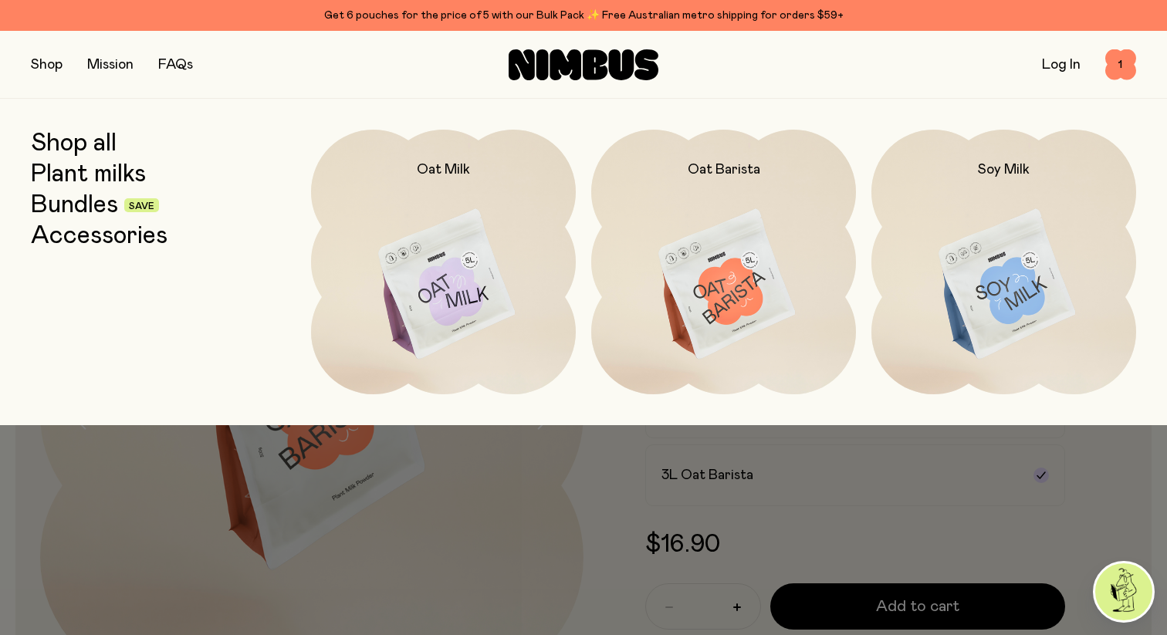
click at [89, 178] on link "Plant milks" at bounding box center [88, 175] width 115 height 28
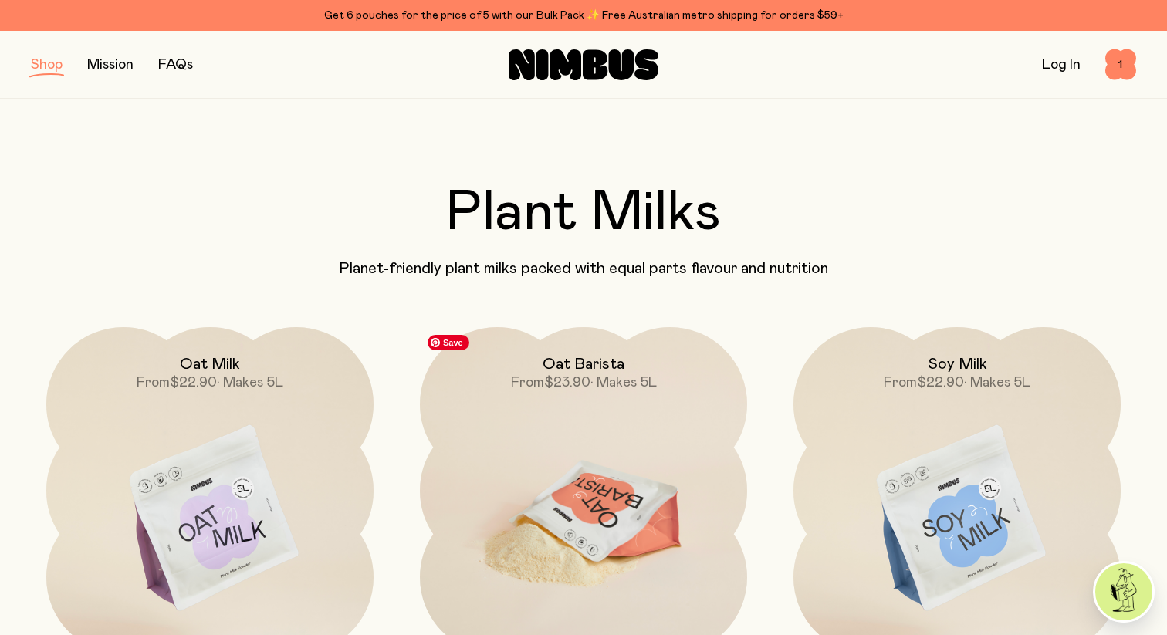
click at [535, 452] on img at bounding box center [583, 519] width 327 height 385
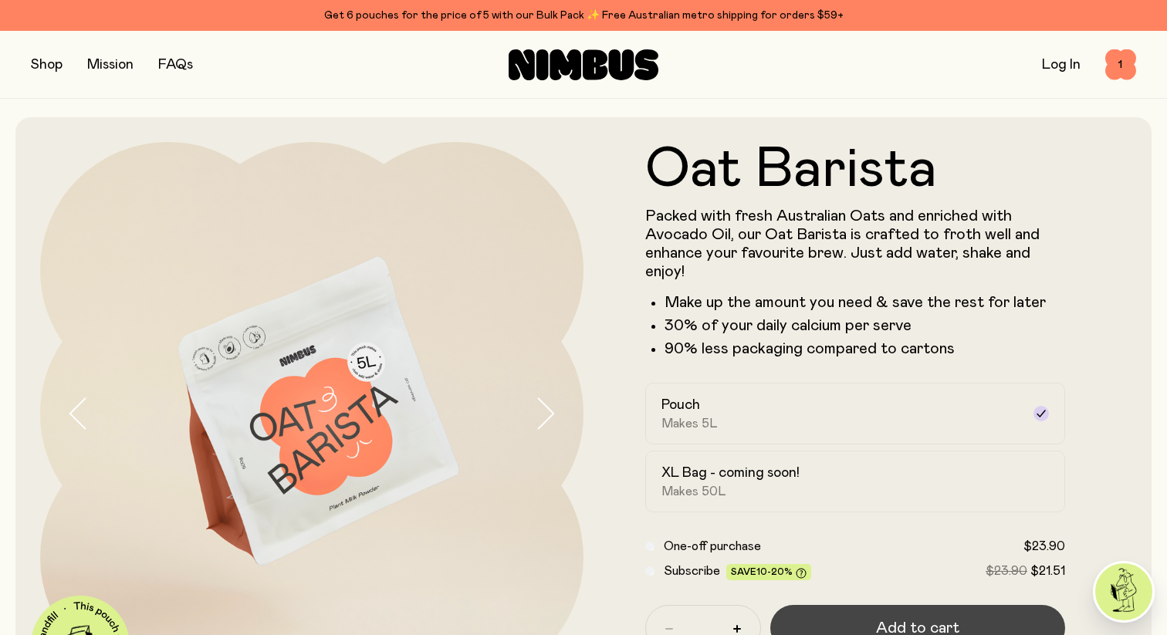
click at [906, 621] on span "Add to cart" at bounding box center [917, 629] width 83 height 22
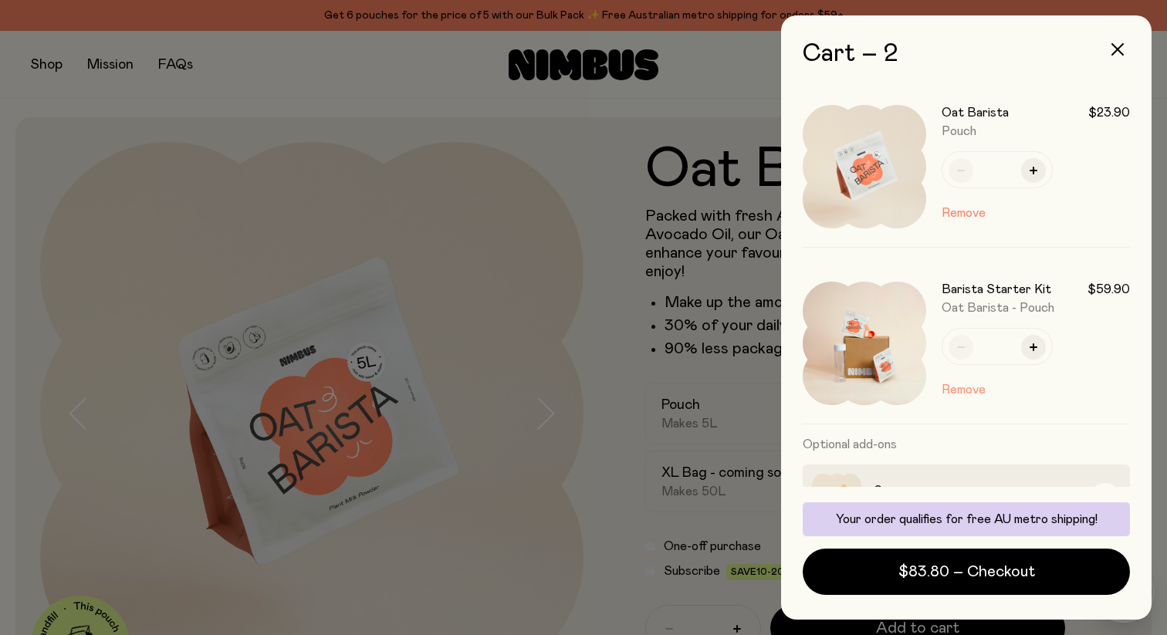
click at [971, 388] on button "Remove" at bounding box center [964, 390] width 44 height 19
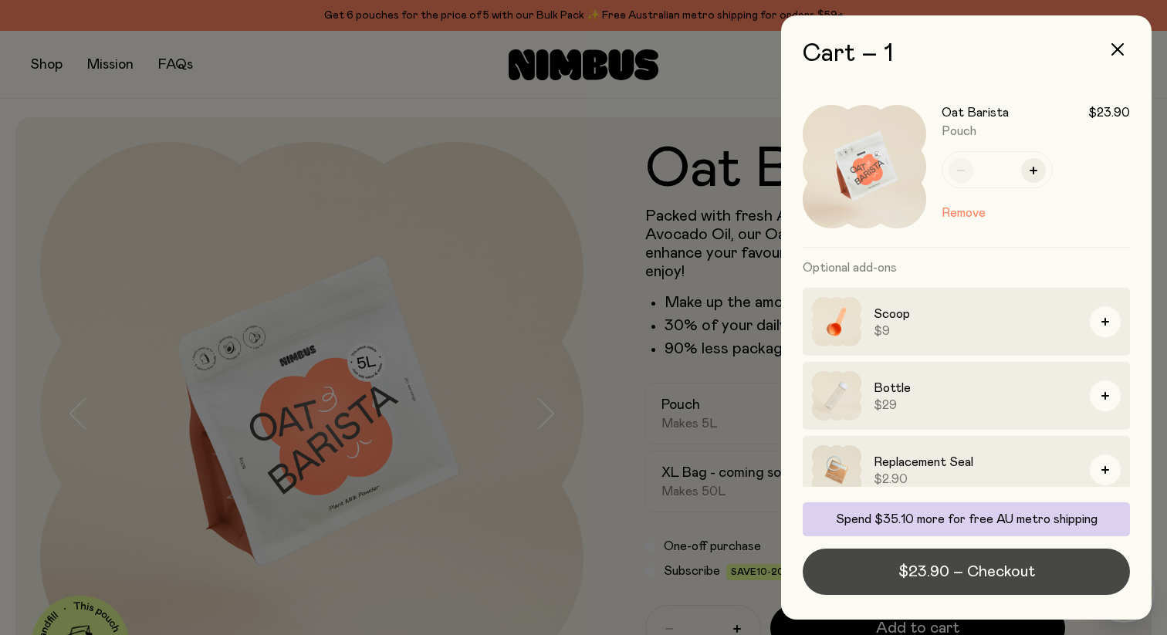
click at [913, 571] on span "$23.90 – Checkout" at bounding box center [967, 572] width 137 height 22
